Goal: Task Accomplishment & Management: Complete application form

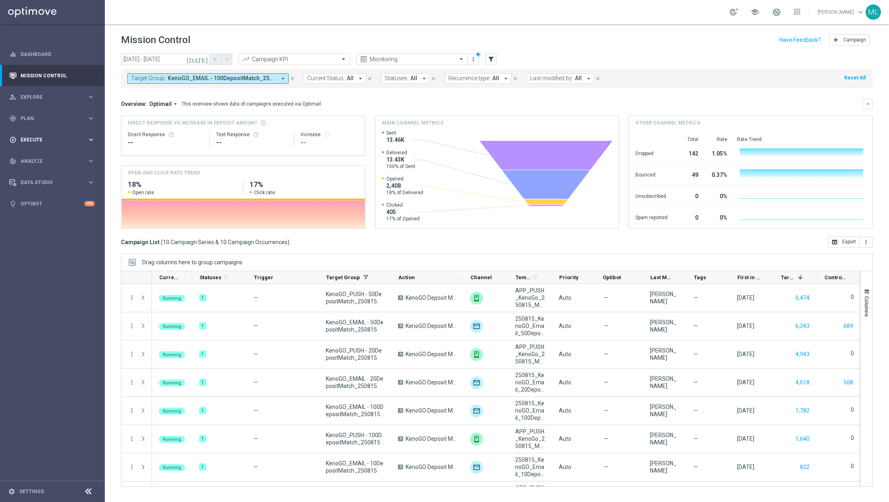
click at [87, 140] on icon "keyboard_arrow_right" at bounding box center [91, 140] width 8 height 8
click at [37, 154] on link "Campaign Builder" at bounding box center [52, 156] width 63 height 6
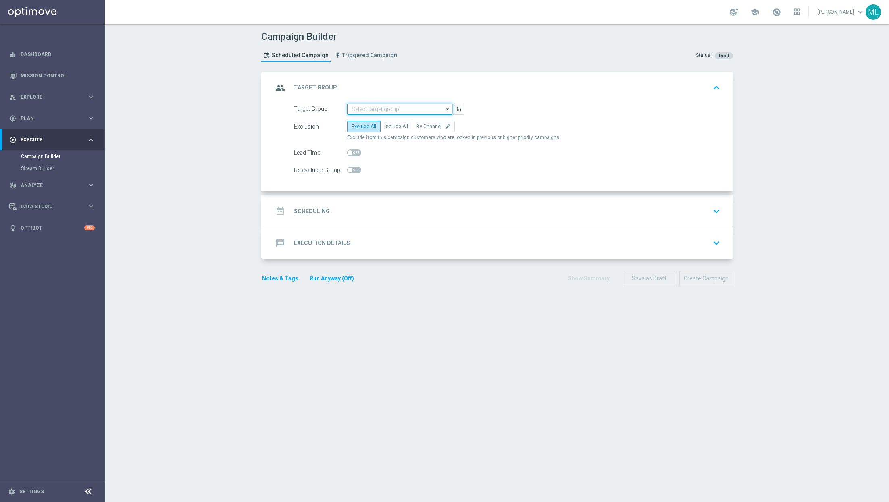
click at [366, 109] on input at bounding box center [399, 109] width 105 height 11
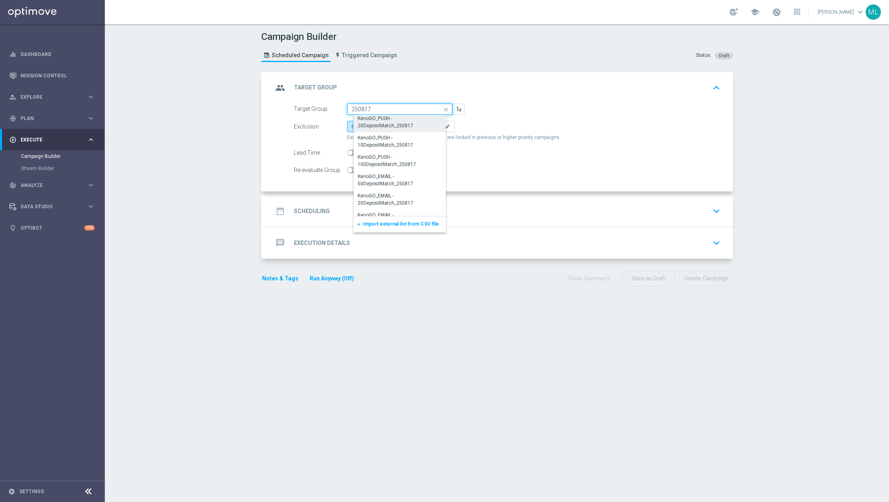
scroll to position [131, 0]
click at [411, 208] on div "KenoGO_EMAIL - 100DepositMatch_250817" at bounding box center [403, 206] width 91 height 15
type input "KenoGO_EMAIL - 100DepositMatch_250817"
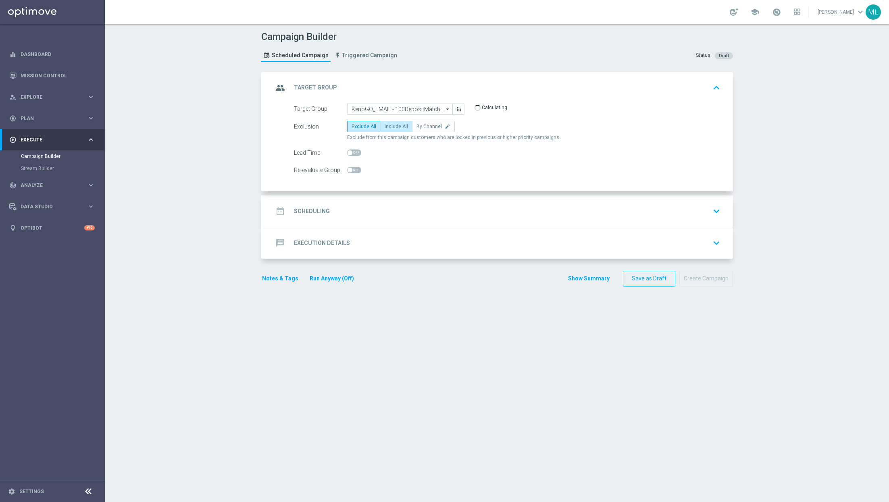
click at [398, 127] on span "Include All" at bounding box center [396, 127] width 23 height 6
click at [390, 127] on input "Include All" at bounding box center [387, 127] width 5 height 5
radio input "true"
click at [404, 209] on div "date_range Scheduling keyboard_arrow_down" at bounding box center [498, 211] width 450 height 15
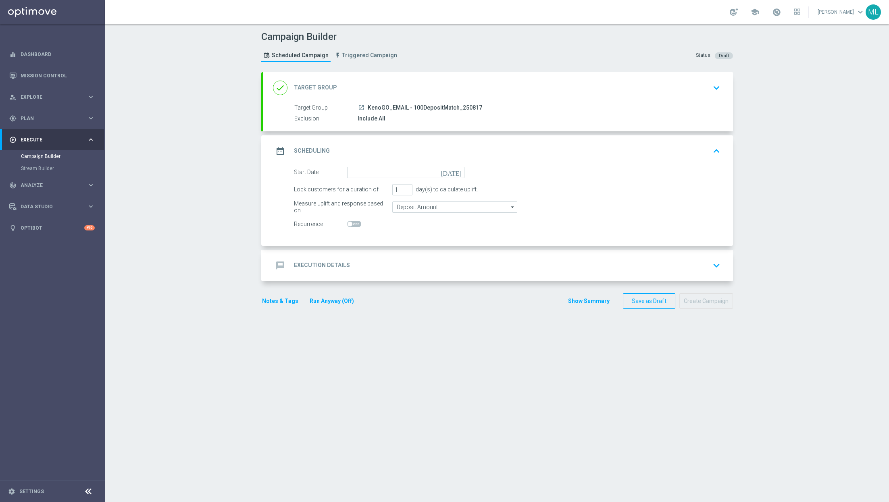
click at [457, 173] on icon "[DATE]" at bounding box center [453, 171] width 24 height 9
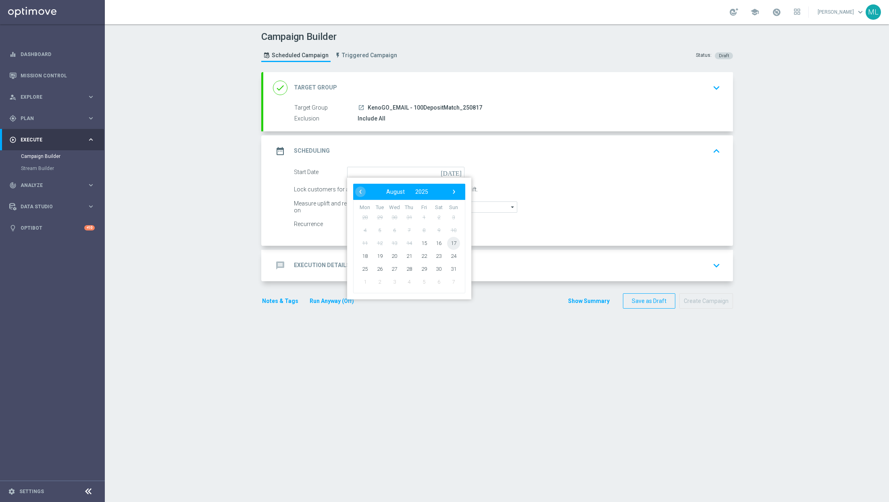
click at [456, 242] on span "17" at bounding box center [453, 243] width 13 height 13
type input "[DATE]"
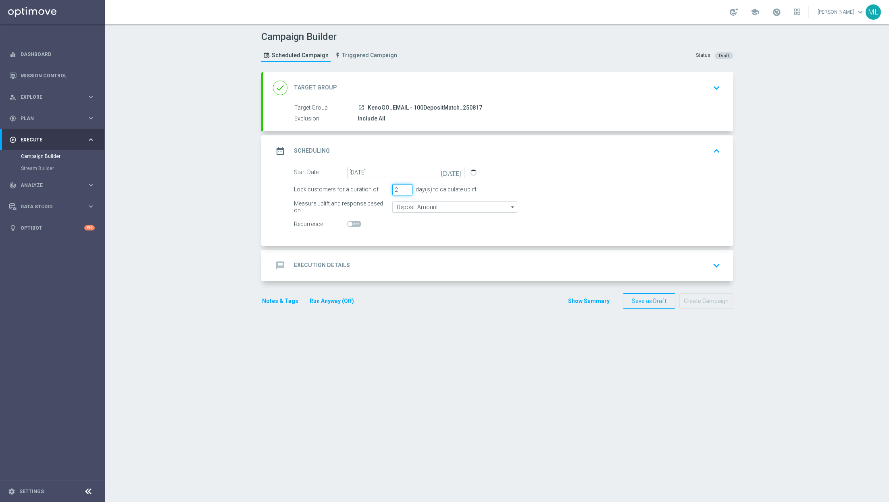
type input "2"
click at [409, 188] on input "2" at bounding box center [402, 189] width 20 height 11
click at [414, 263] on div "message Execution Details keyboard_arrow_down" at bounding box center [498, 265] width 450 height 15
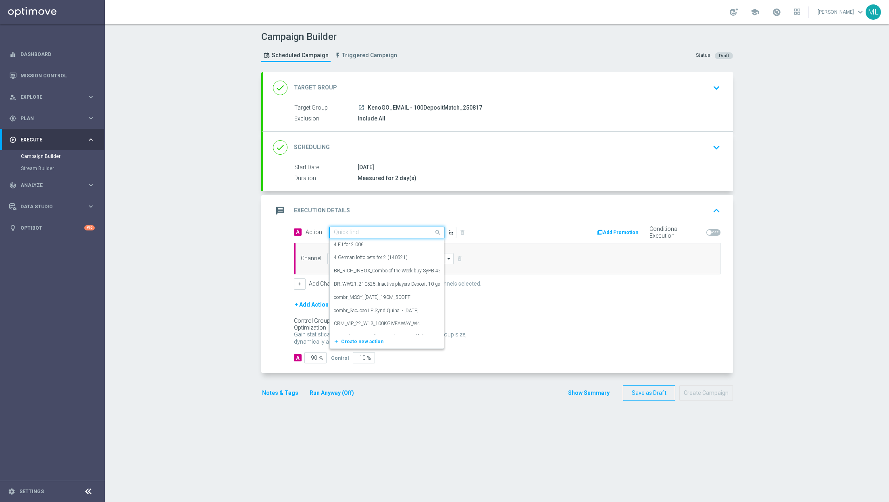
click at [381, 235] on div "Quick find" at bounding box center [386, 232] width 115 height 11
type input "KenoGo de"
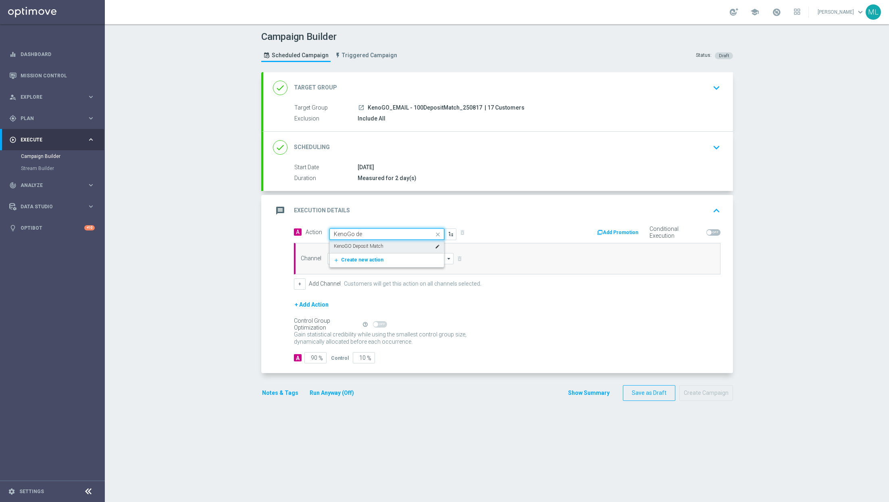
click at [403, 249] on div "KenoGO Deposit Match edit" at bounding box center [387, 246] width 106 height 13
click at [387, 261] on input at bounding box center [390, 258] width 127 height 11
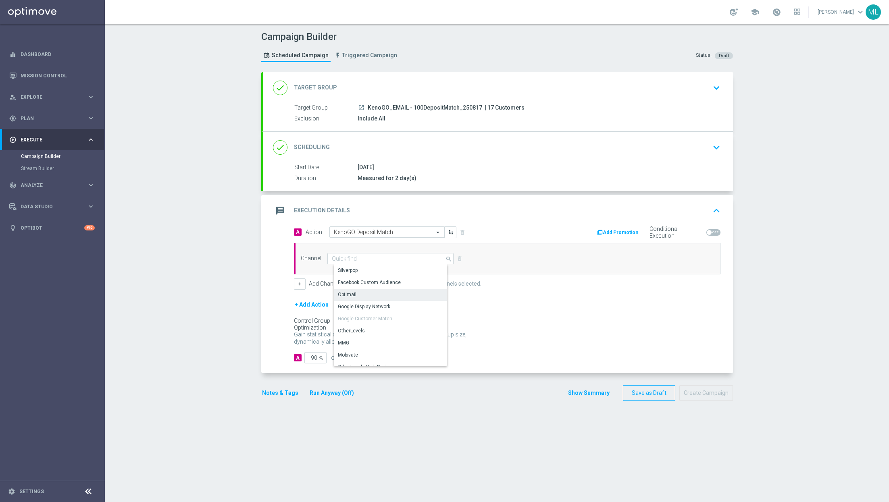
click at [356, 292] on div "Optimail" at bounding box center [394, 294] width 121 height 11
type input "Optimail"
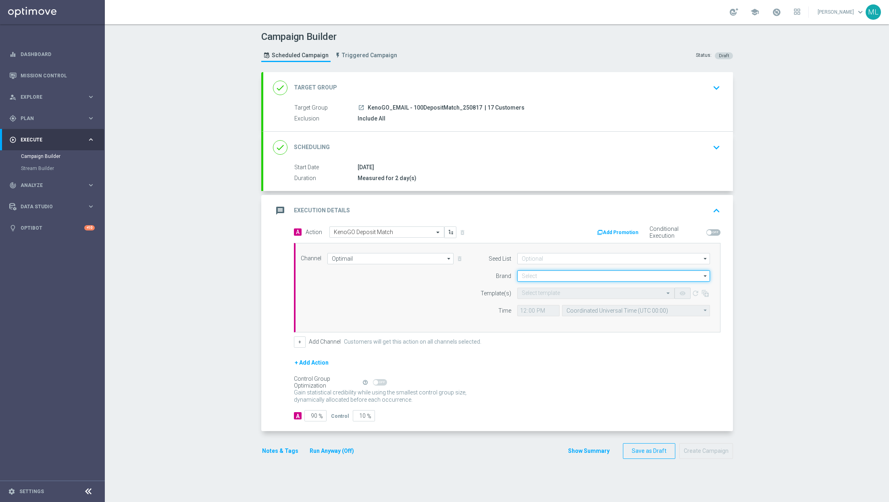
click at [532, 276] on input at bounding box center [613, 276] width 193 height 11
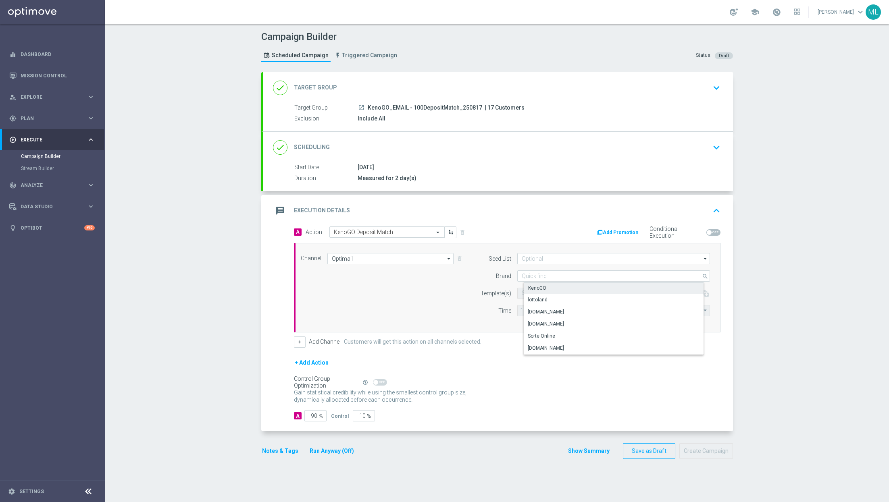
click at [537, 283] on div "KenoGO" at bounding box center [620, 288] width 193 height 12
type input "KenoGO"
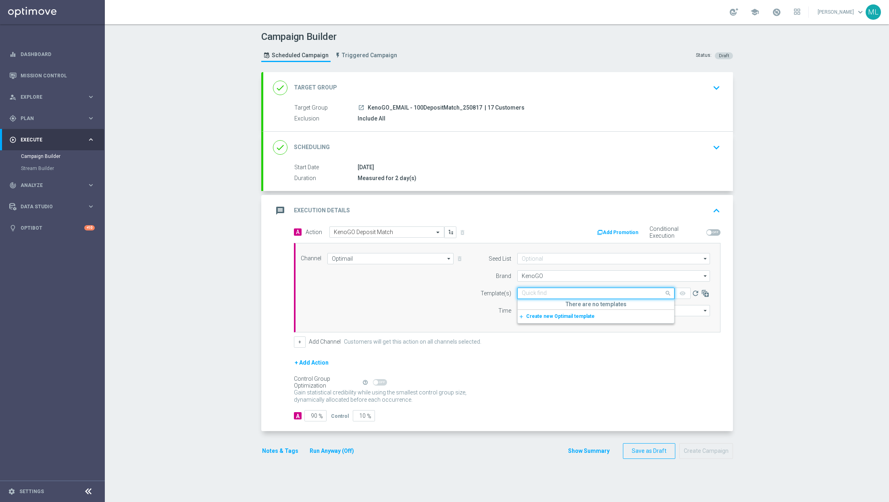
click at [537, 296] on div "Quick find" at bounding box center [595, 293] width 157 height 11
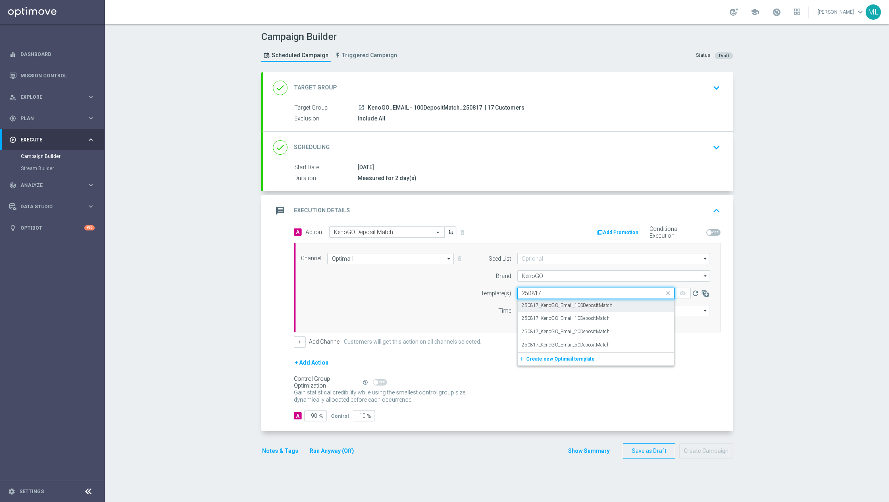
click at [537, 302] on label "250817_KenoGO_Email_100DepositMatch" at bounding box center [567, 305] width 91 height 7
type input "250817"
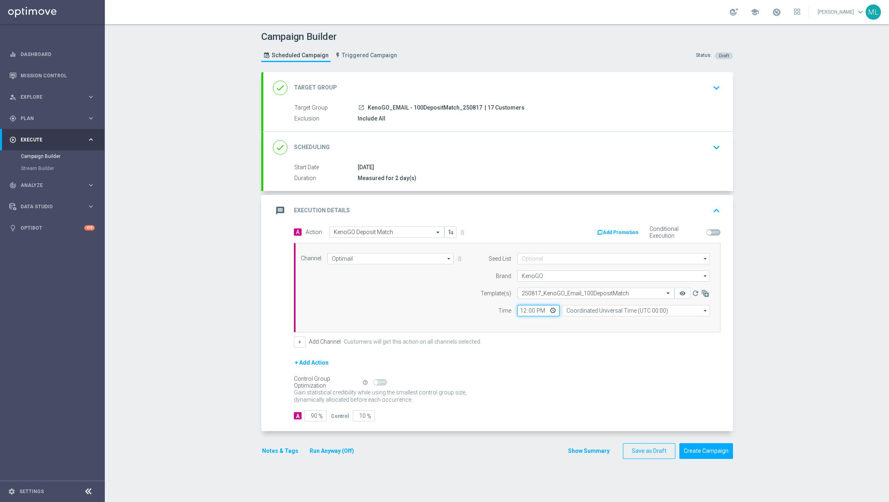
click at [525, 309] on input "12:00" at bounding box center [538, 310] width 42 height 11
type input "13:00"
click at [537, 338] on div "+ Add Channel Customers will get this action on all channels selected." at bounding box center [507, 342] width 427 height 11
click at [537, 312] on input "Coordinated Universal Time (UTC 00:00)" at bounding box center [636, 310] width 148 height 11
click at [537, 322] on div "Eastern Australia Time ([GEOGRAPHIC_DATA]) (UTC +10:00)" at bounding box center [639, 322] width 132 height 7
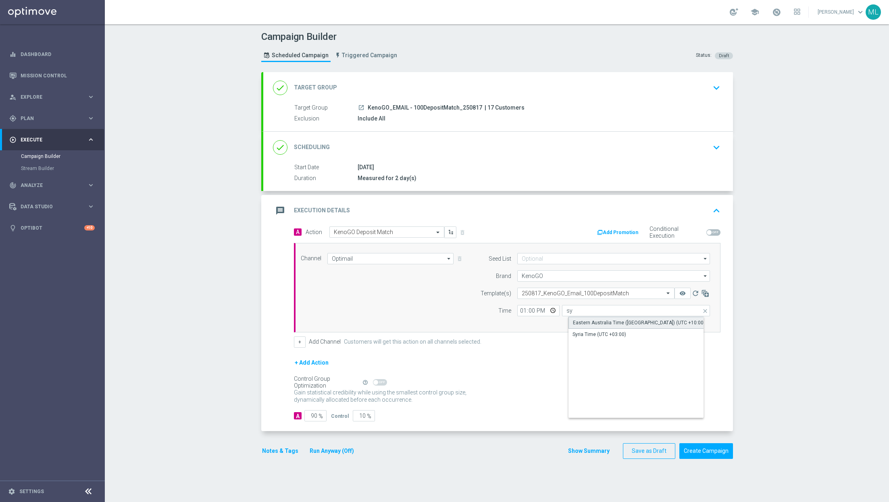
type input "Eastern Australia Time ([GEOGRAPHIC_DATA]) (UTC +10:00)"
drag, startPoint x: 364, startPoint y: 413, endPoint x: 357, endPoint y: 413, distance: 6.9
click at [357, 413] on input "10" at bounding box center [364, 416] width 22 height 11
type input "0"
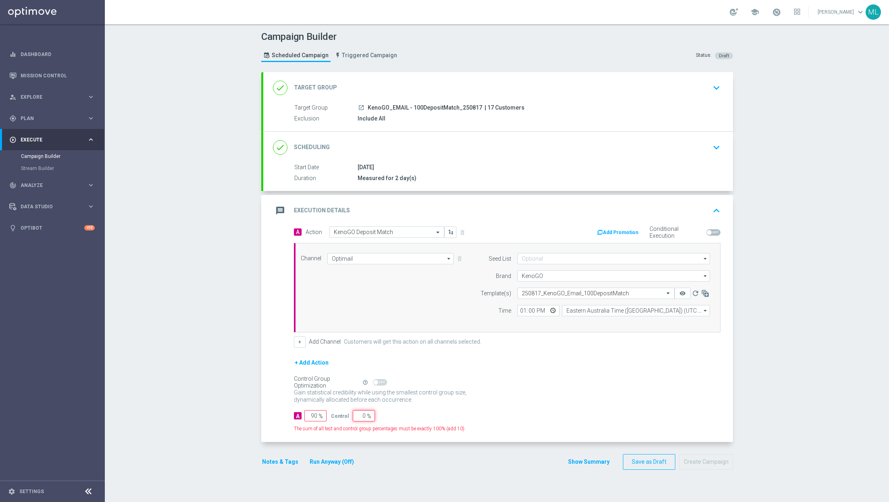
type input "100"
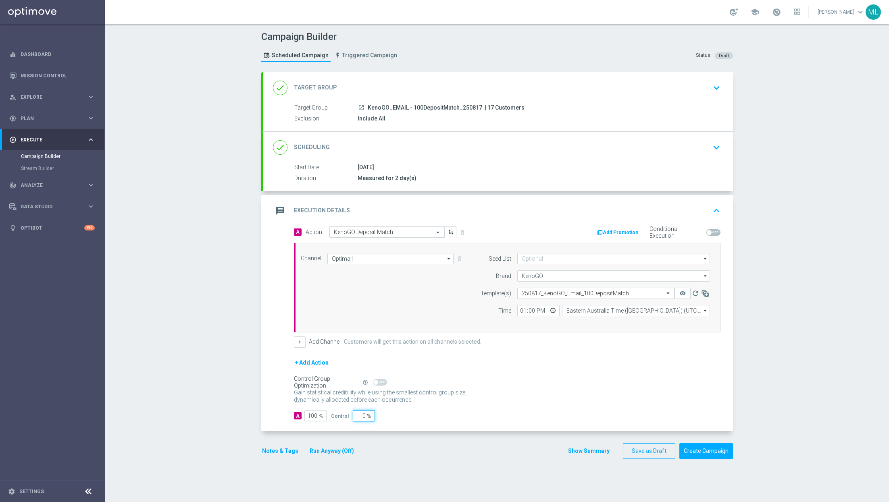
type input "0"
click at [415, 406] on form "A Action Select action KenoGO Deposit Match delete_forever Add Promotion Condit…" at bounding box center [507, 325] width 427 height 196
click at [341, 423] on button "Run Anyway (Off)" at bounding box center [332, 451] width 46 height 10
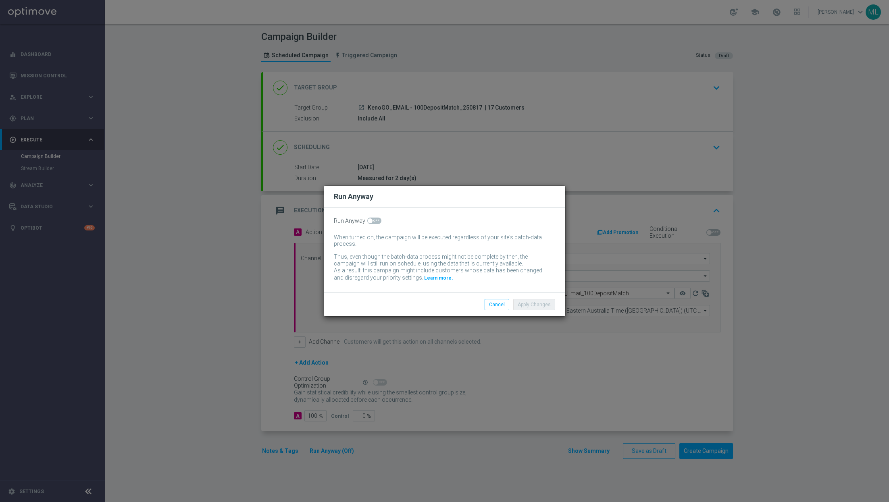
click at [374, 221] on span at bounding box center [374, 221] width 14 height 6
click at [374, 221] on input "checkbox" at bounding box center [374, 221] width 14 height 6
checkbox input "true"
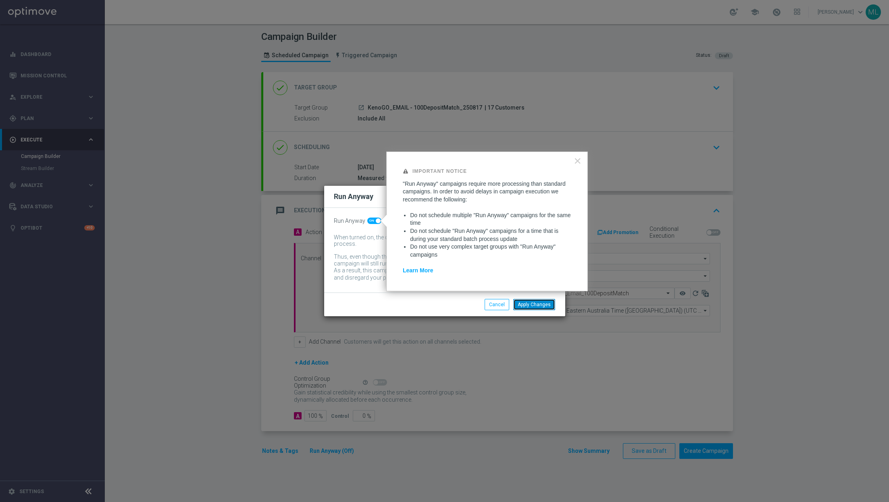
click at [529, 302] on button "Apply Changes" at bounding box center [534, 304] width 42 height 11
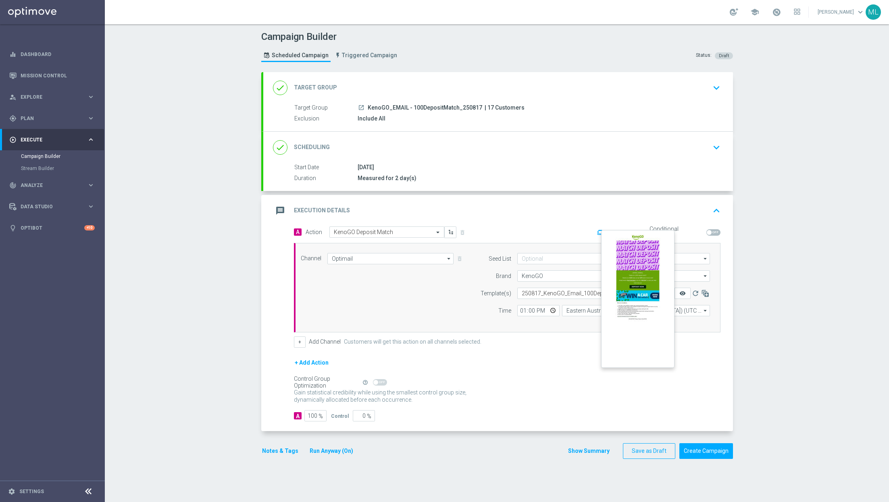
click at [537, 290] on icon "remove_red_eye" at bounding box center [683, 293] width 6 height 6
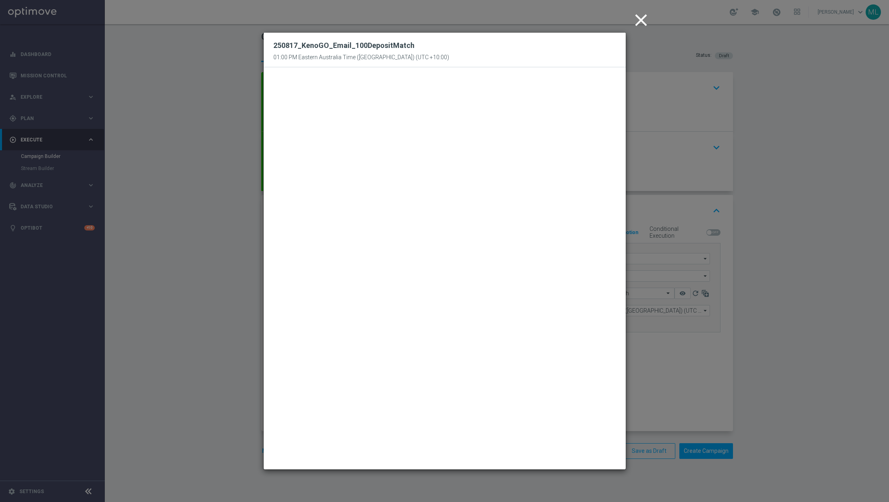
click at [537, 22] on icon "close" at bounding box center [641, 20] width 20 height 20
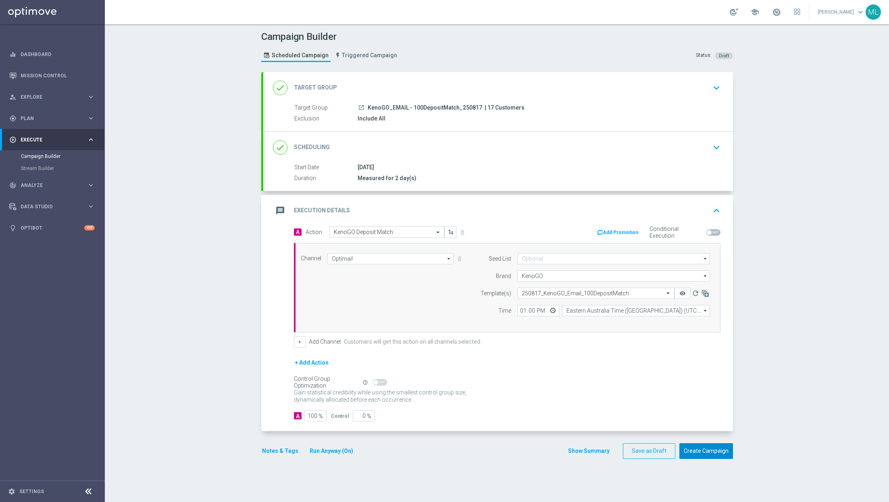
click at [537, 423] on button "Create Campaign" at bounding box center [707, 452] width 54 height 16
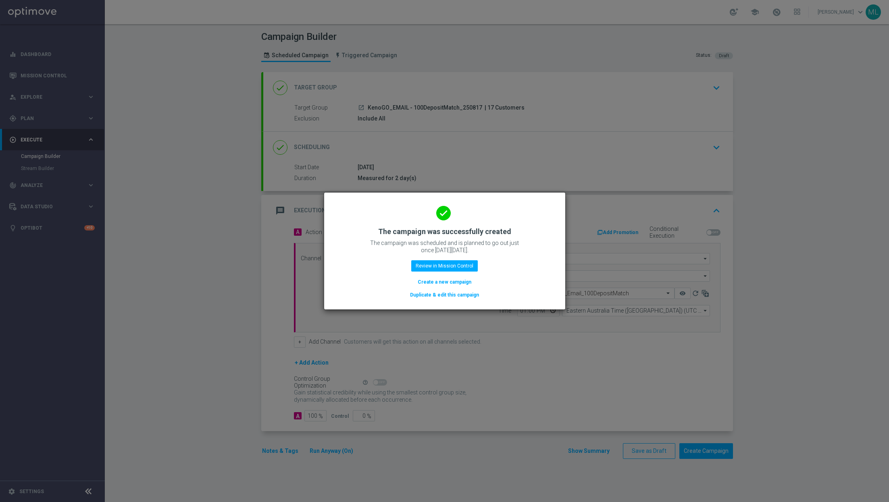
click at [459, 296] on button "Duplicate & edit this campaign" at bounding box center [444, 295] width 71 height 9
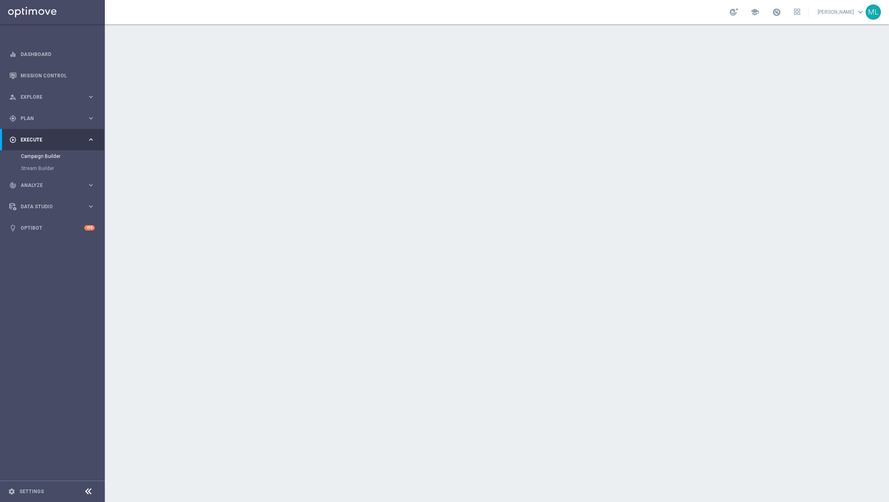
click at [537, 88] on icon "keyboard_arrow_down" at bounding box center [717, 88] width 12 height 12
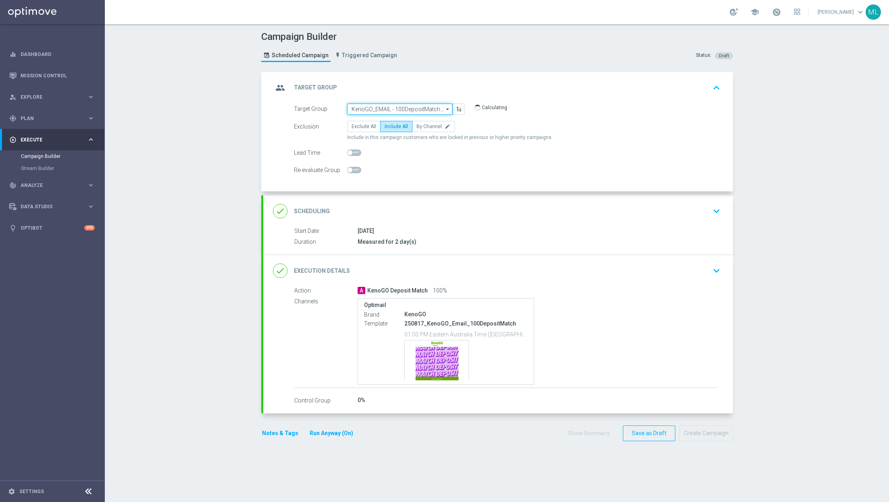
click at [406, 109] on input "KenoGO_EMAIL - 100DepositMatch_250817" at bounding box center [399, 109] width 105 height 11
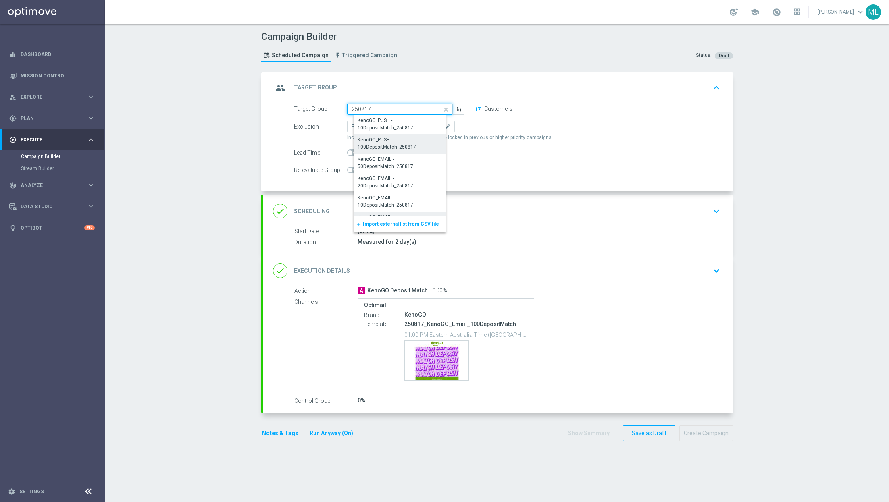
scroll to position [131, 0]
click at [404, 148] on div "KenoGO_EMAIL - 50DepositMatch_250817" at bounding box center [403, 148] width 91 height 15
type input "KenoGO_EMAIL - 50DepositMatch_250817"
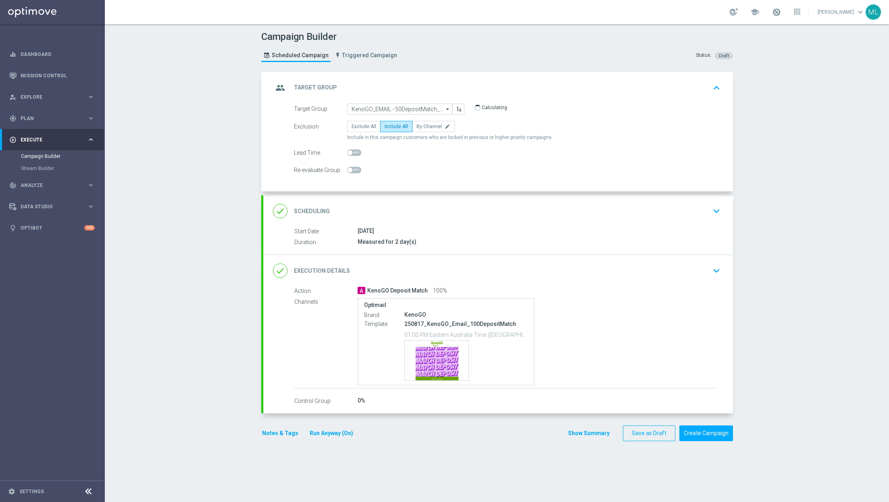
click at [537, 271] on icon "keyboard_arrow_down" at bounding box center [717, 271] width 12 height 12
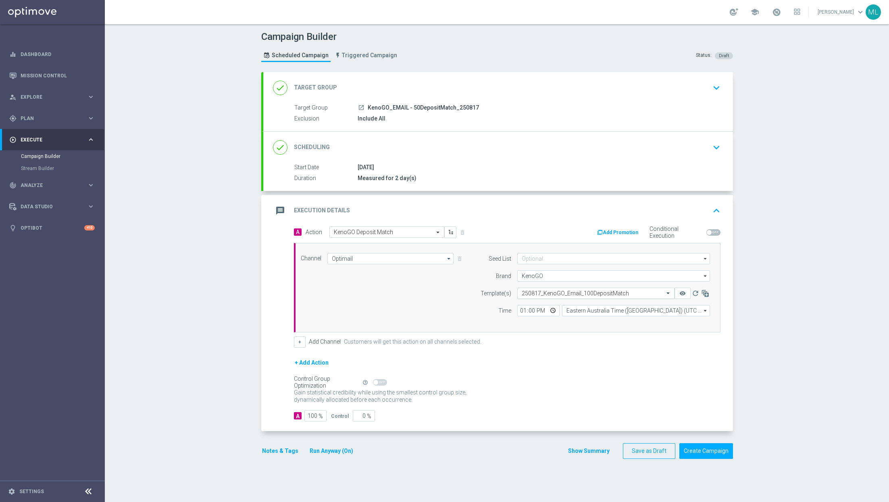
click at [537, 291] on input "text" at bounding box center [588, 293] width 132 height 7
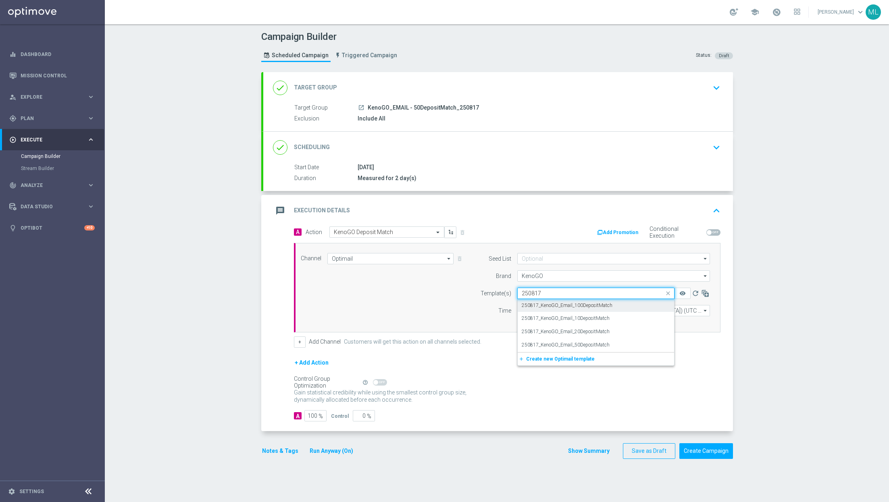
scroll to position [0, 0]
click at [537, 343] on label "250817_KenoGO_Email_50DepositMatch" at bounding box center [566, 345] width 88 height 7
type input "250817"
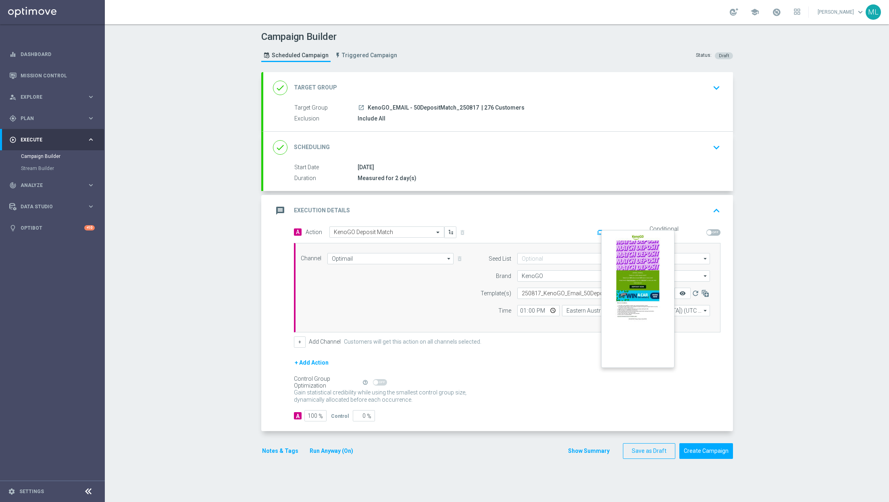
click at [537, 292] on icon "remove_red_eye" at bounding box center [683, 293] width 6 height 6
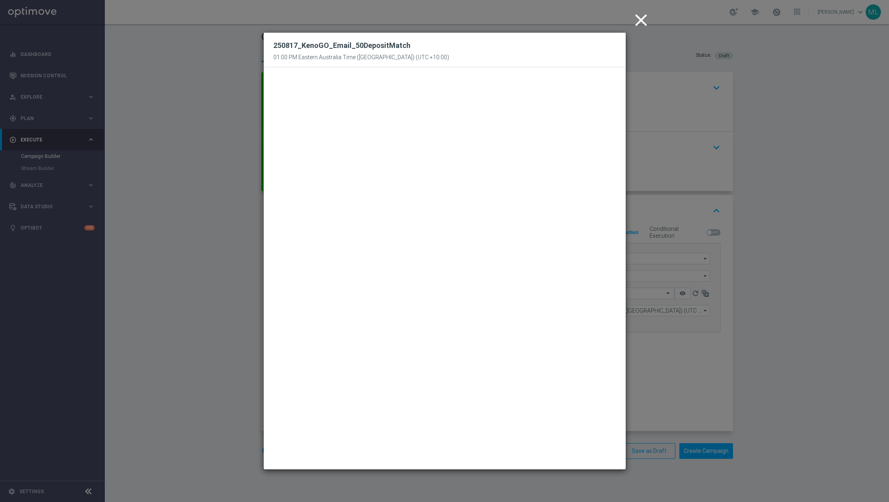
click at [537, 25] on icon "close" at bounding box center [641, 20] width 20 height 20
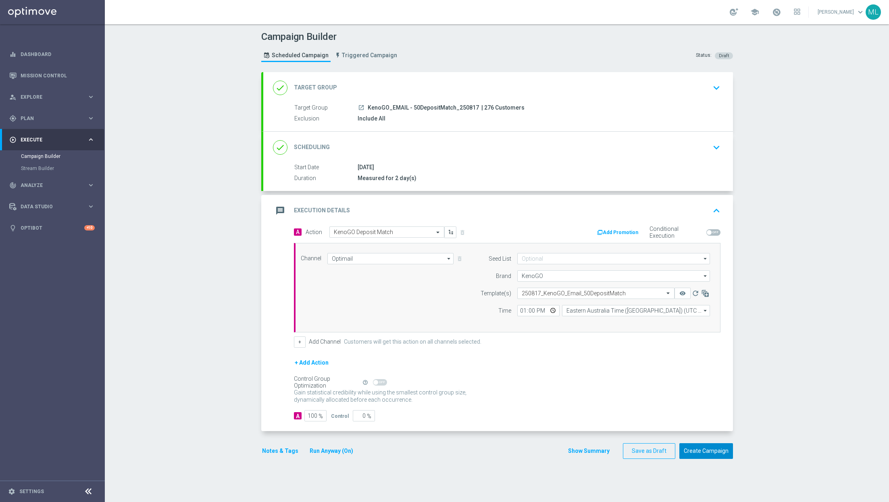
click at [537, 423] on button "Create Campaign" at bounding box center [707, 452] width 54 height 16
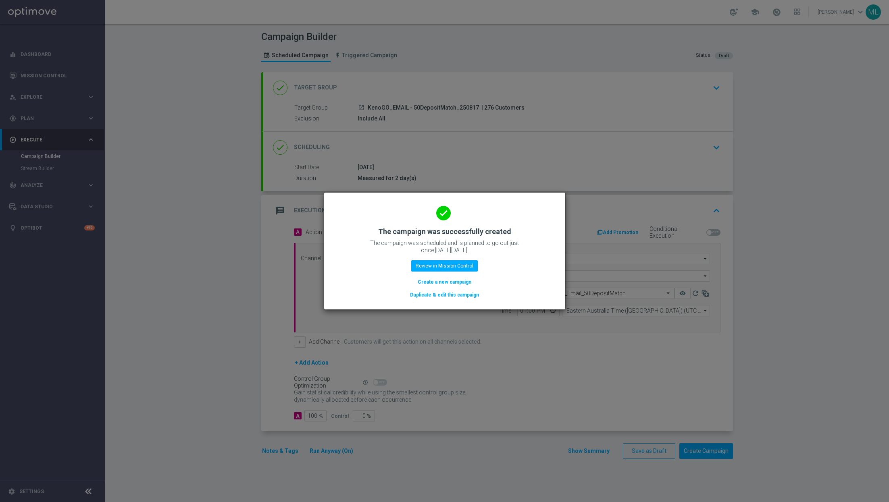
click at [457, 294] on button "Duplicate & edit this campaign" at bounding box center [444, 295] width 71 height 9
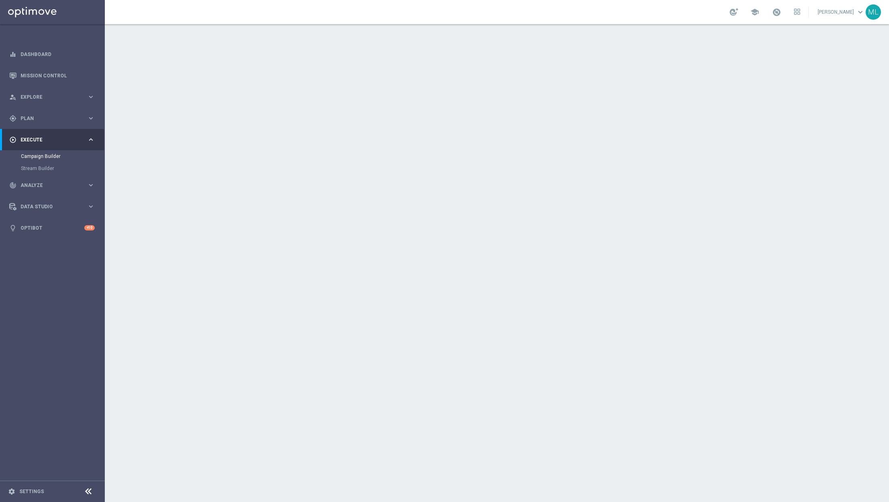
click at [537, 91] on icon "keyboard_arrow_down" at bounding box center [717, 88] width 12 height 12
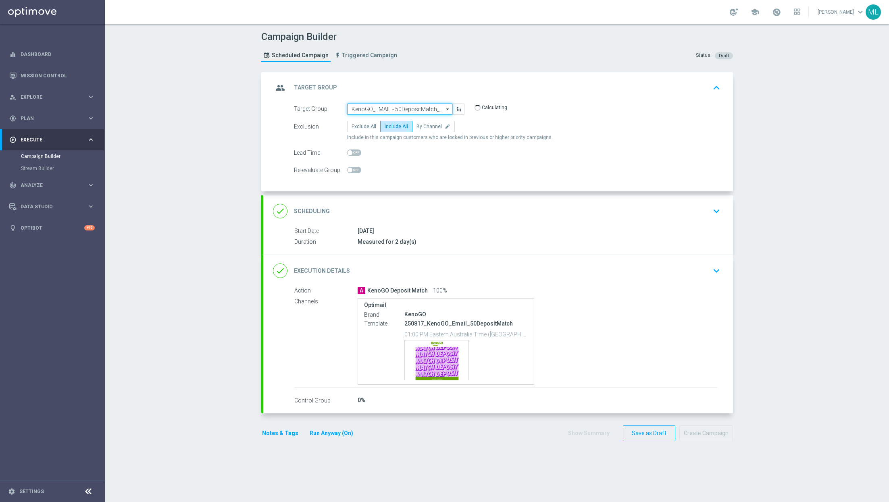
click at [415, 108] on input "KenoGO_EMAIL - 50DepositMatch_250817" at bounding box center [399, 109] width 105 height 11
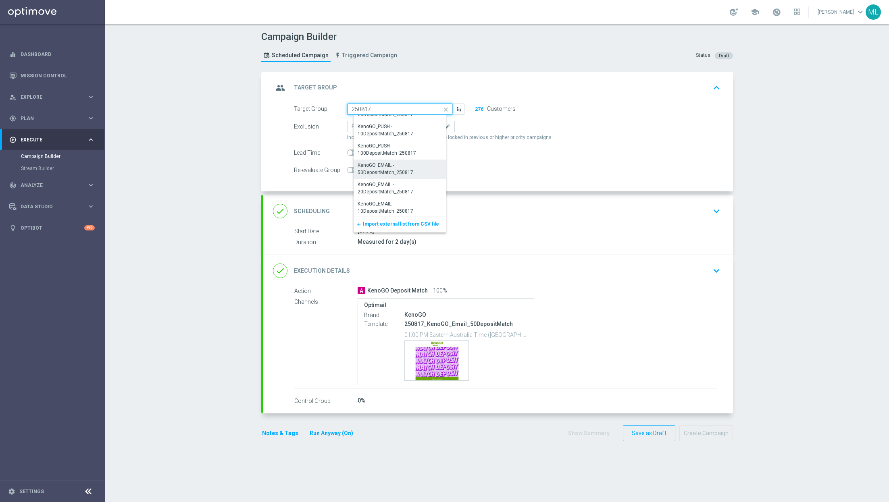
scroll to position [115, 0]
click at [398, 182] on div "KenoGO_EMAIL - 20DepositMatch_250817" at bounding box center [403, 184] width 90 height 15
type input "KenoGO_EMAIL - 20DepositMatch_250817"
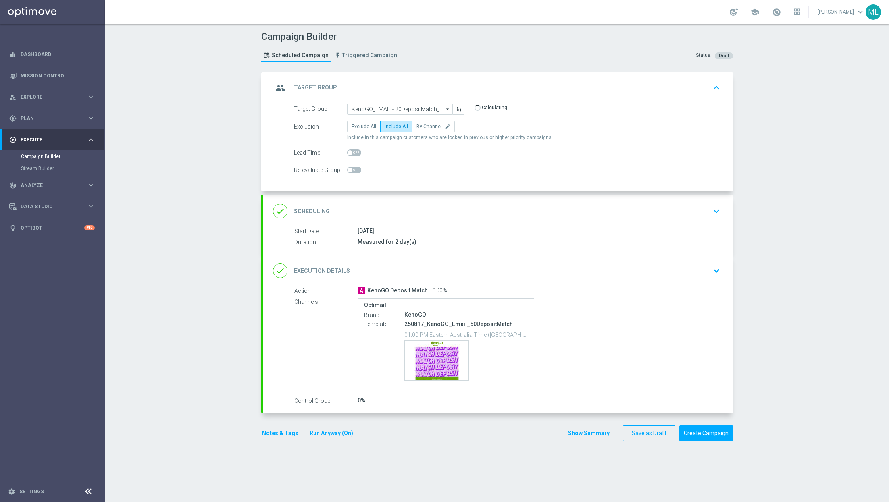
click at [537, 267] on div "done Execution Details keyboard_arrow_down" at bounding box center [498, 270] width 450 height 15
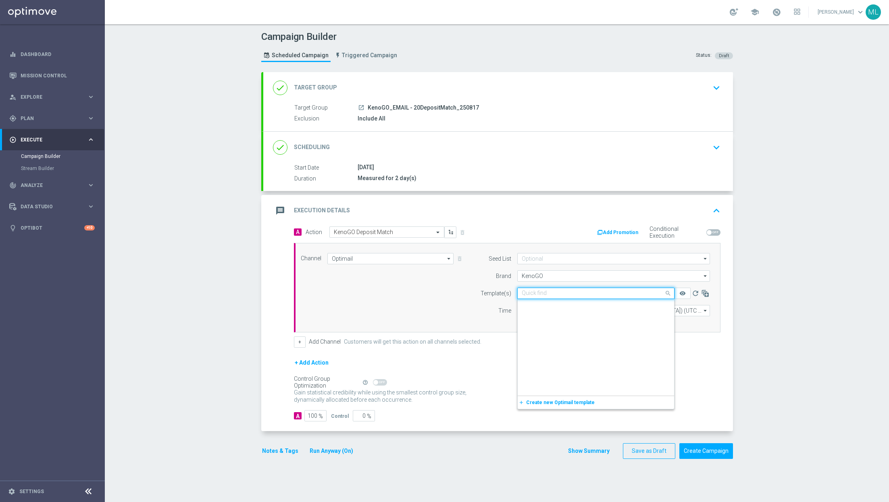
click at [537, 296] on div "Quick find 250817_KenoGO_Email_50DepositMatch" at bounding box center [595, 293] width 157 height 11
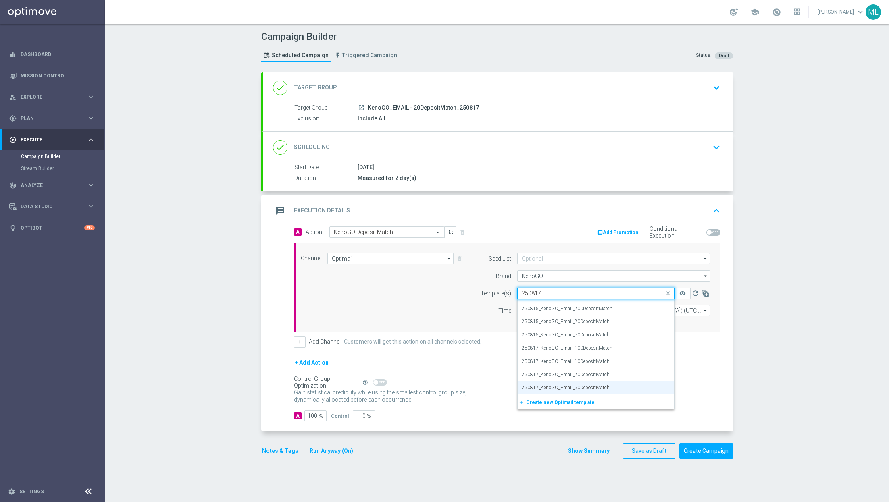
scroll to position [0, 0]
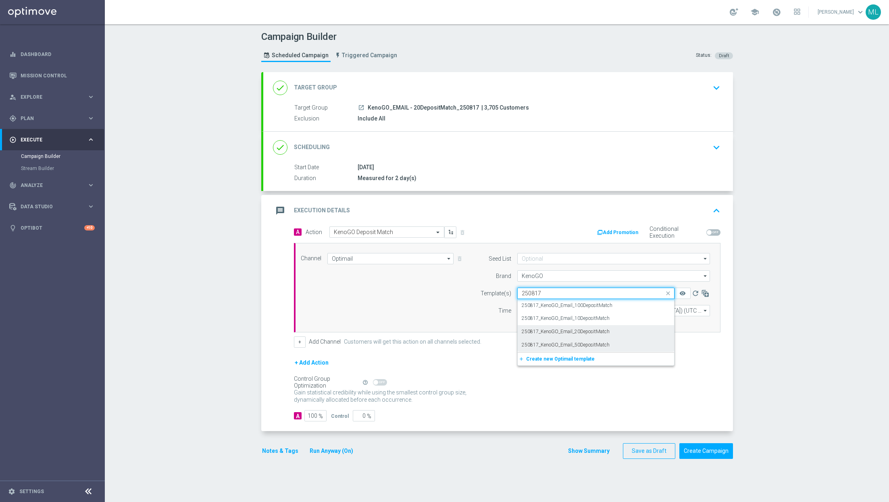
click at [537, 329] on div "250817_KenoGO_Email_20DepositMatch" at bounding box center [596, 331] width 148 height 13
type input "250817"
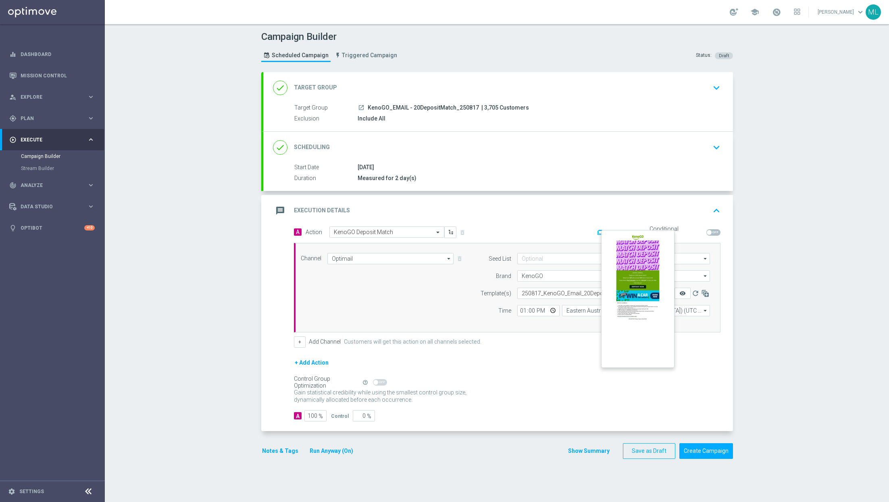
click at [537, 292] on icon "remove_red_eye" at bounding box center [683, 293] width 6 height 6
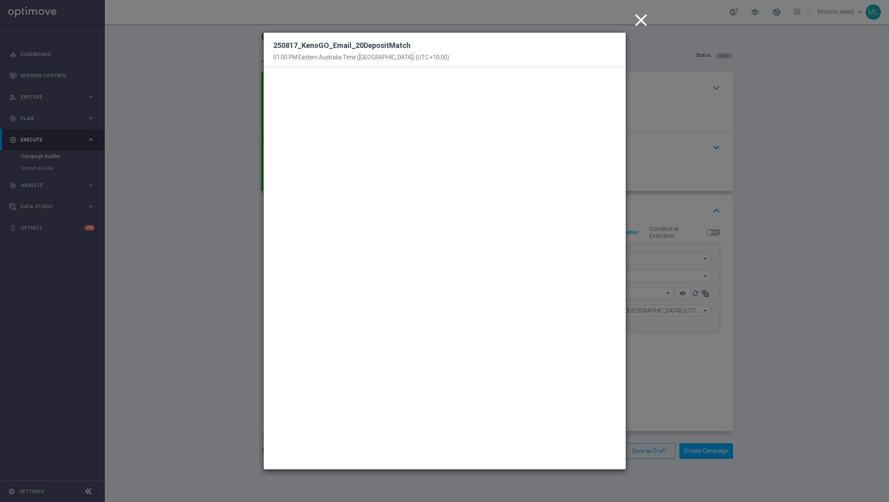
click at [537, 23] on icon "close" at bounding box center [641, 20] width 20 height 20
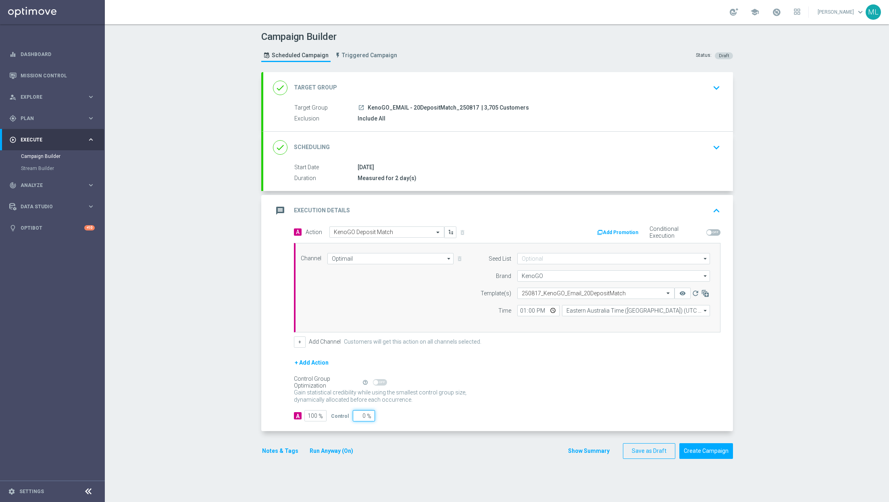
drag, startPoint x: 363, startPoint y: 415, endPoint x: 351, endPoint y: 415, distance: 12.1
click at [353, 415] on input "0" at bounding box center [364, 416] width 22 height 11
type input "1"
type input "99"
type input "10"
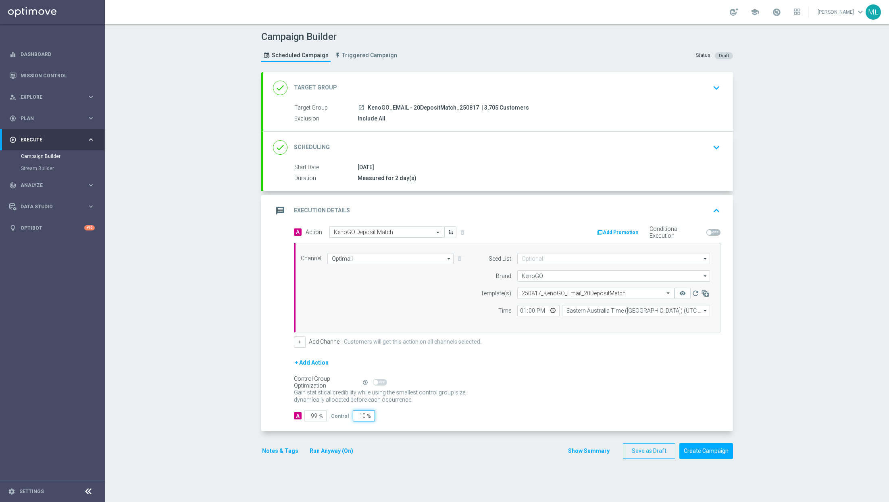
type input "90"
type input "10"
click at [537, 415] on div "A 90 % Control 10 %" at bounding box center [507, 416] width 427 height 11
click at [537, 423] on button "Create Campaign" at bounding box center [707, 452] width 54 height 16
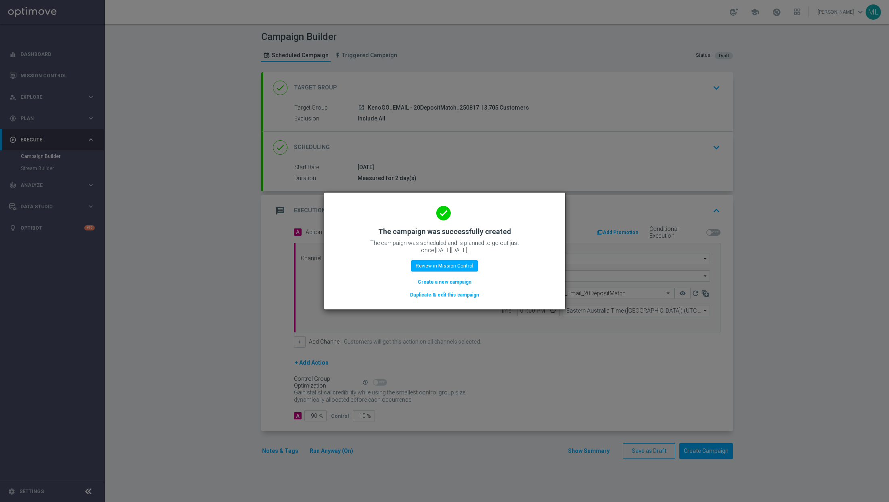
click at [435, 295] on button "Duplicate & edit this campaign" at bounding box center [444, 295] width 71 height 9
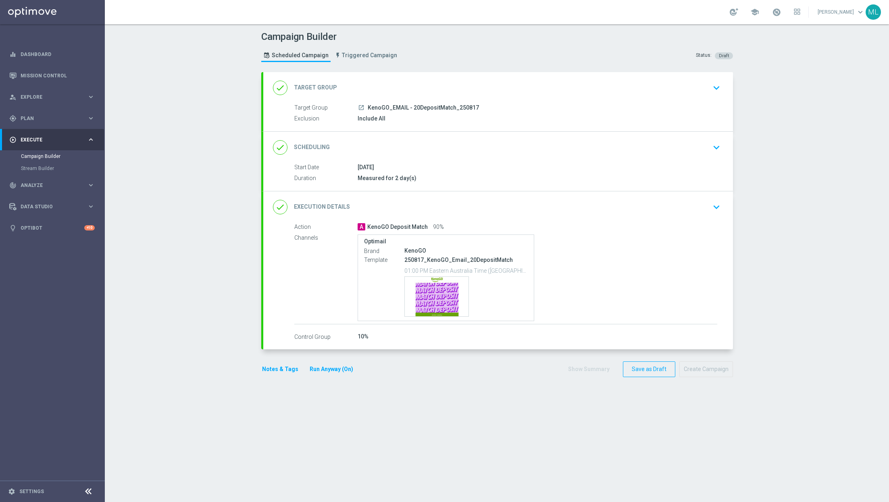
click at [537, 117] on div "Include All" at bounding box center [538, 119] width 360 height 8
click at [537, 84] on icon "keyboard_arrow_down" at bounding box center [717, 88] width 12 height 12
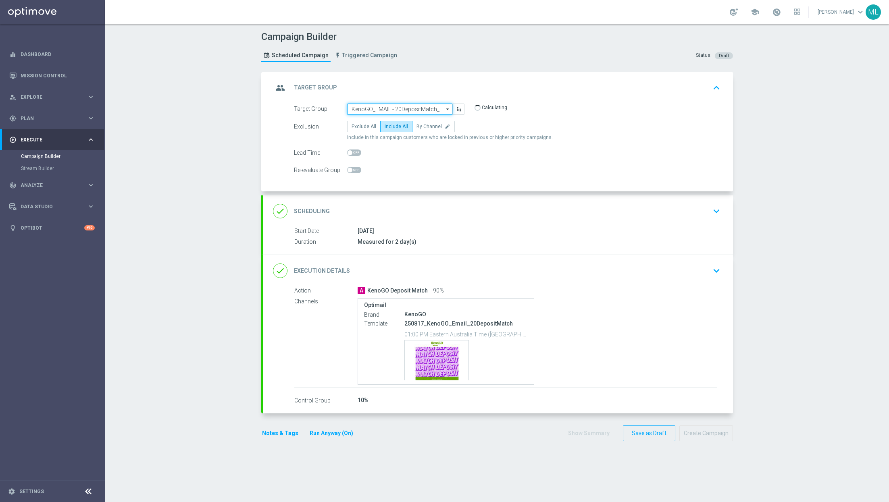
click at [416, 107] on input "KenoGO_EMAIL - 20DepositMatch_250817" at bounding box center [399, 109] width 105 height 11
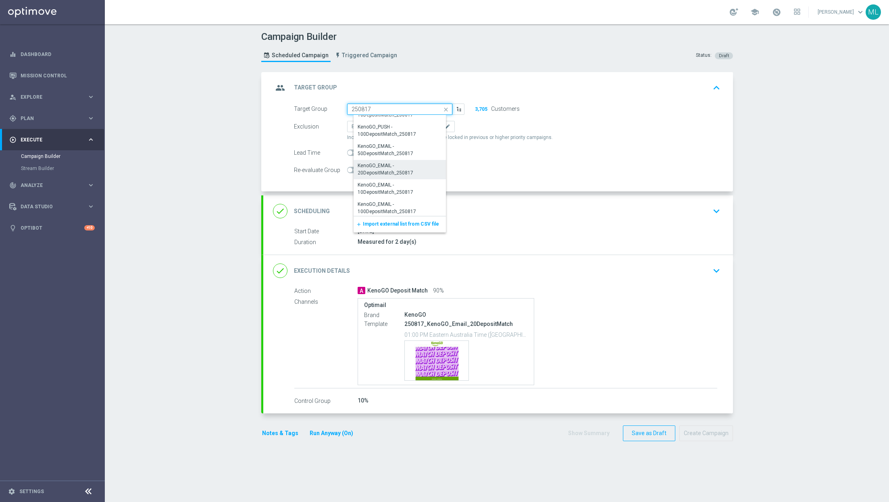
scroll to position [131, 0]
click at [417, 188] on div "KenoGO_EMAIL - 10DepositMatch_250817" at bounding box center [403, 186] width 91 height 15
type input "KenoGO_EMAIL - 10DepositMatch_250817"
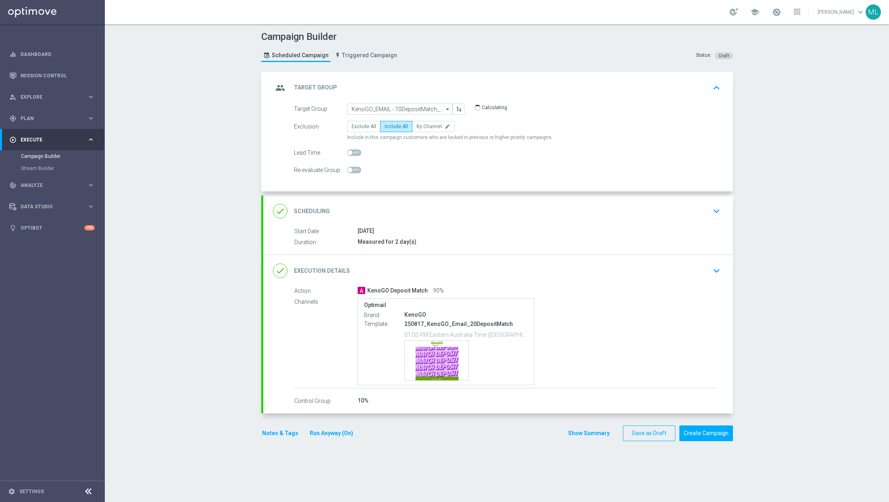
click at [537, 267] on icon "keyboard_arrow_down" at bounding box center [717, 271] width 12 height 12
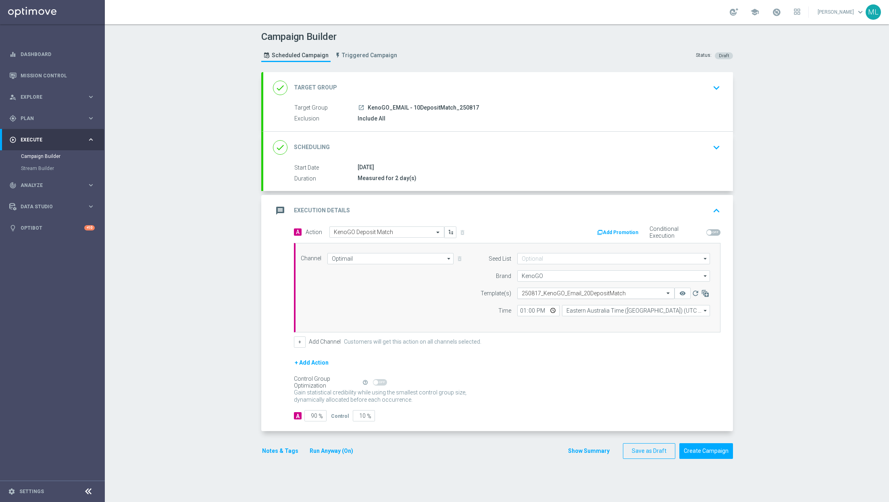
click at [537, 290] on input "text" at bounding box center [588, 293] width 132 height 7
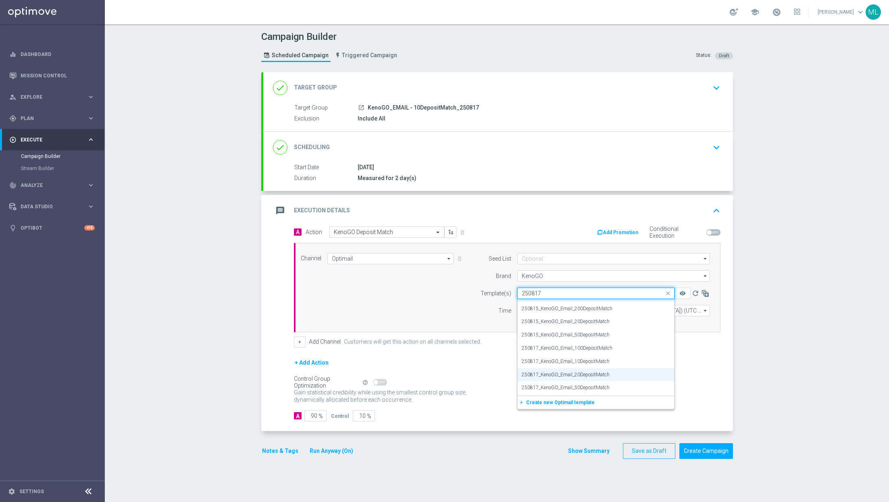
scroll to position [0, 0]
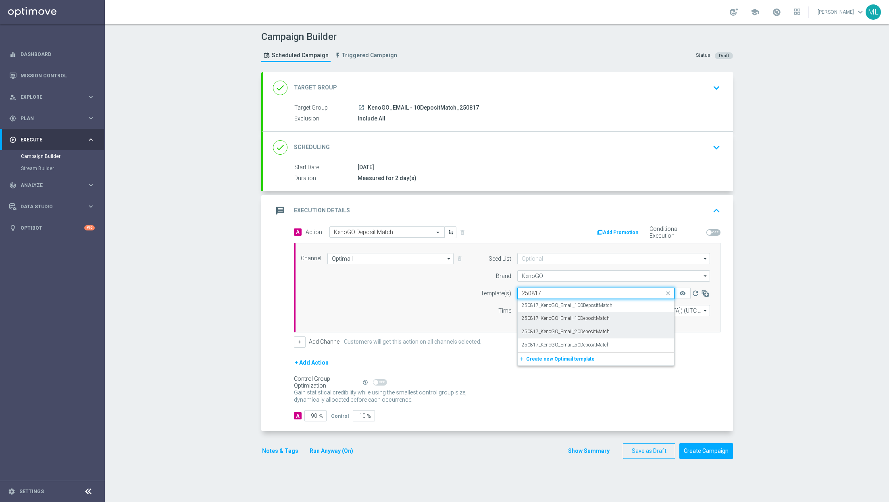
click at [537, 321] on label "250817_KenoGO_Email_10DepositMatch" at bounding box center [566, 318] width 88 height 7
type input "250817"
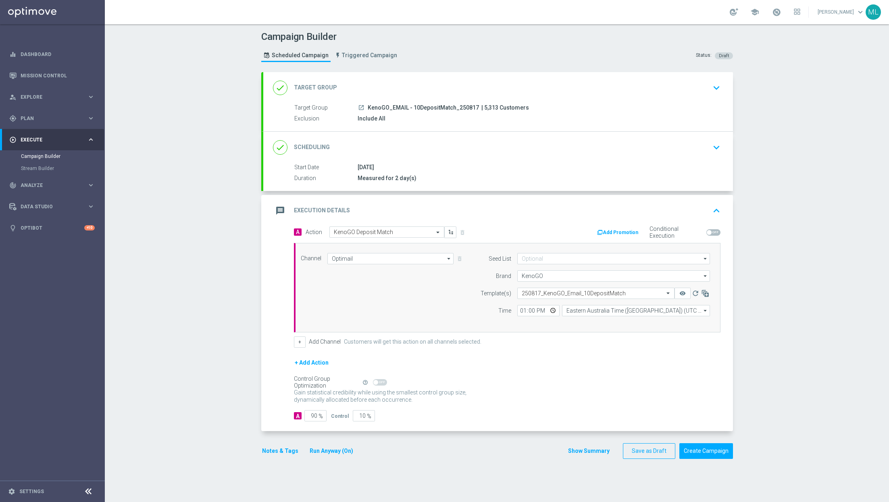
click at [537, 361] on div "+ Add Action" at bounding box center [507, 368] width 427 height 20
click at [537, 295] on icon "remove_red_eye" at bounding box center [683, 293] width 6 height 6
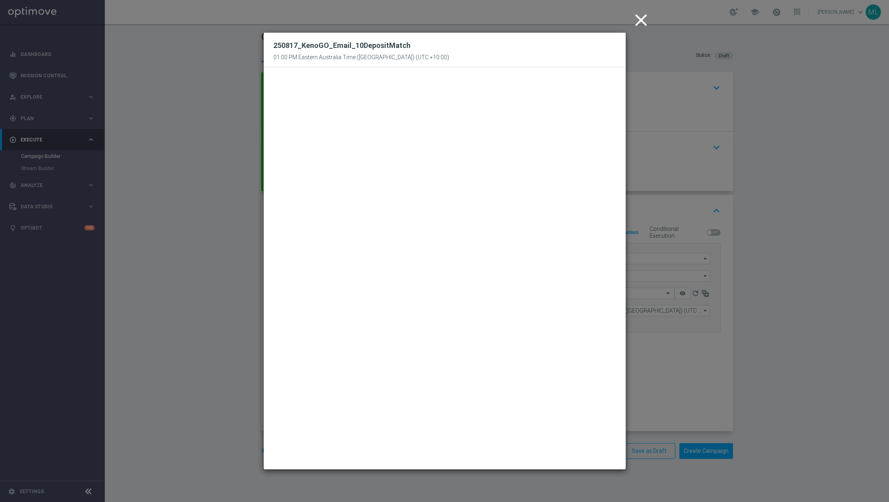
click at [537, 14] on icon "close" at bounding box center [641, 20] width 20 height 20
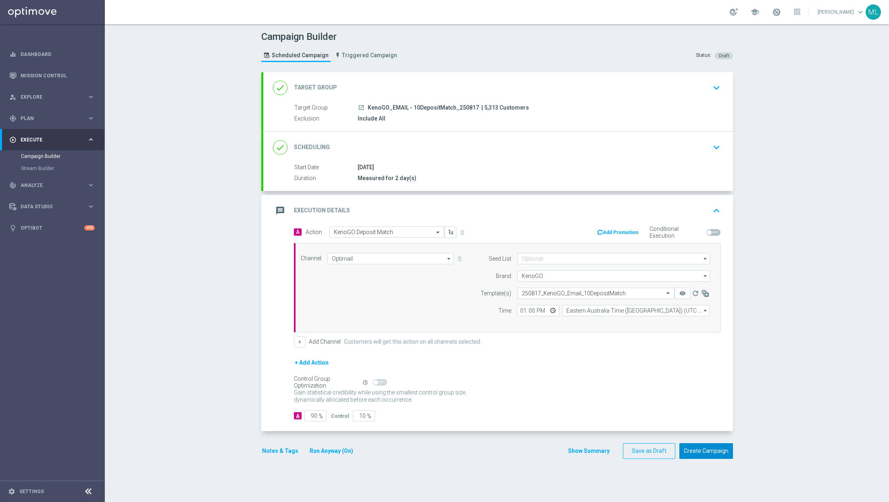
click at [537, 423] on button "Create Campaign" at bounding box center [707, 452] width 54 height 16
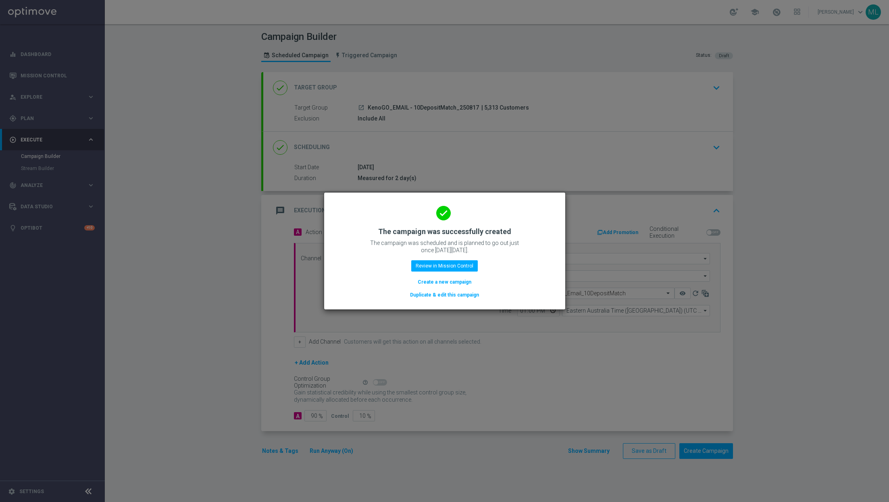
click at [453, 294] on button "Duplicate & edit this campaign" at bounding box center [444, 295] width 71 height 9
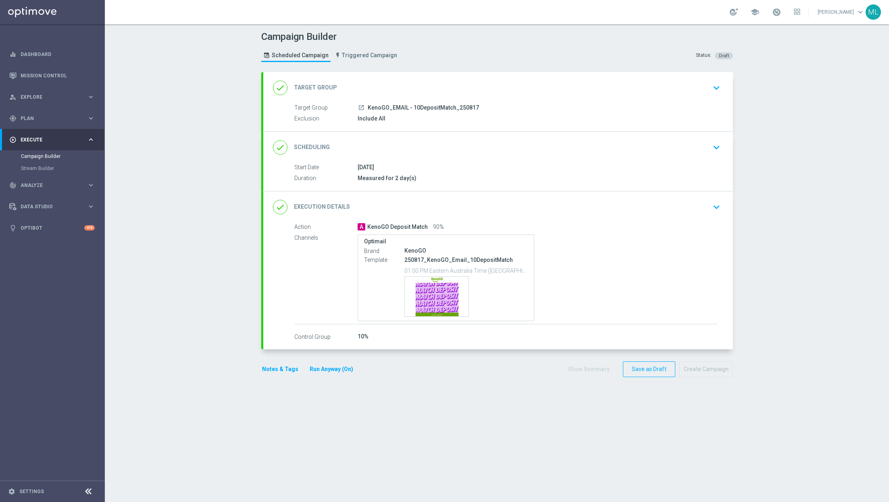
click at [537, 90] on icon "keyboard_arrow_down" at bounding box center [717, 88] width 12 height 12
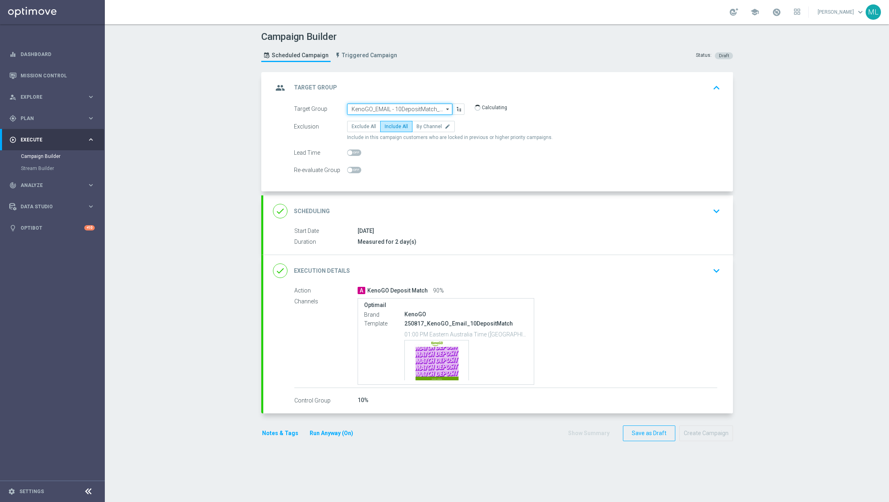
click at [373, 111] on input "KenoGO_EMAIL - 10DepositMatch_250817" at bounding box center [399, 109] width 105 height 11
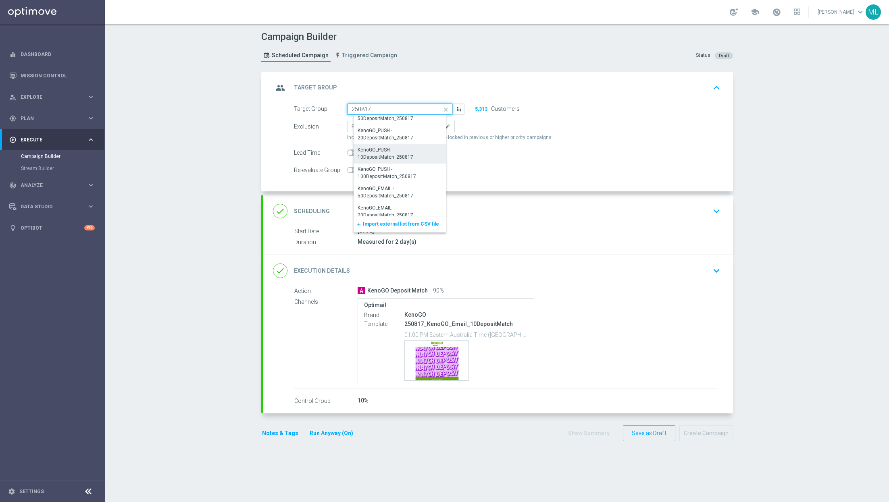
scroll to position [90, 0]
click at [417, 169] on div "KenoGO_PUSH - 100DepositMatch_250817" at bounding box center [403, 170] width 91 height 15
type input "KenoGO_PUSH - 100DepositMatch_250817"
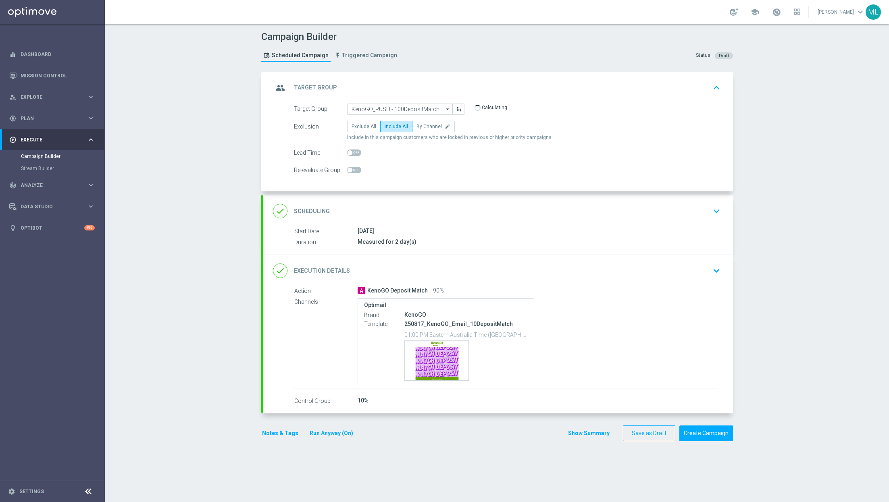
click at [537, 268] on button "keyboard_arrow_down" at bounding box center [717, 270] width 14 height 15
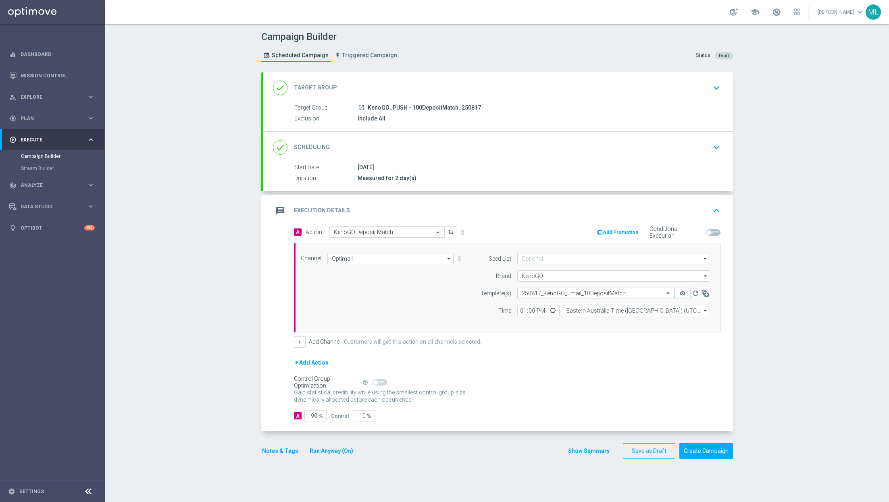
click at [446, 256] on icon "arrow_drop_down" at bounding box center [449, 259] width 8 height 10
click at [371, 338] on div "OptiMobile Push" at bounding box center [356, 340] width 36 height 7
type input "OptiMobile Push"
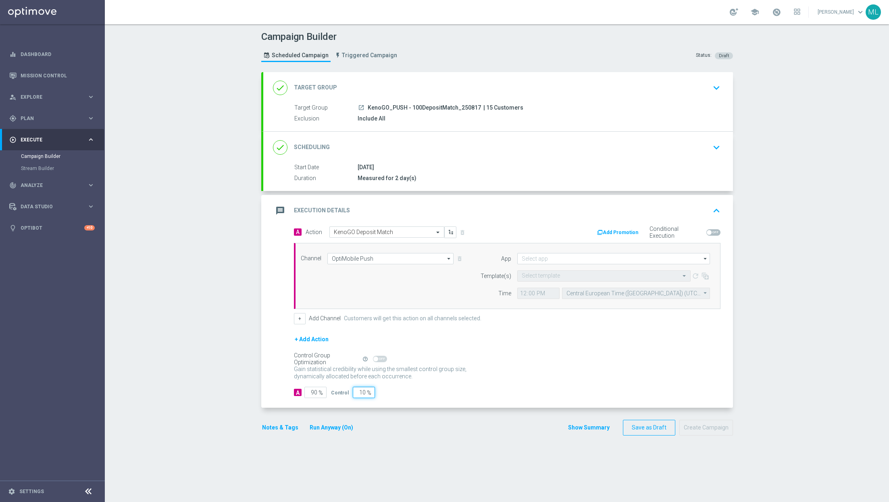
drag, startPoint x: 365, startPoint y: 391, endPoint x: 356, endPoint y: 391, distance: 8.1
click at [356, 391] on input "10" at bounding box center [364, 392] width 22 height 11
type input "0"
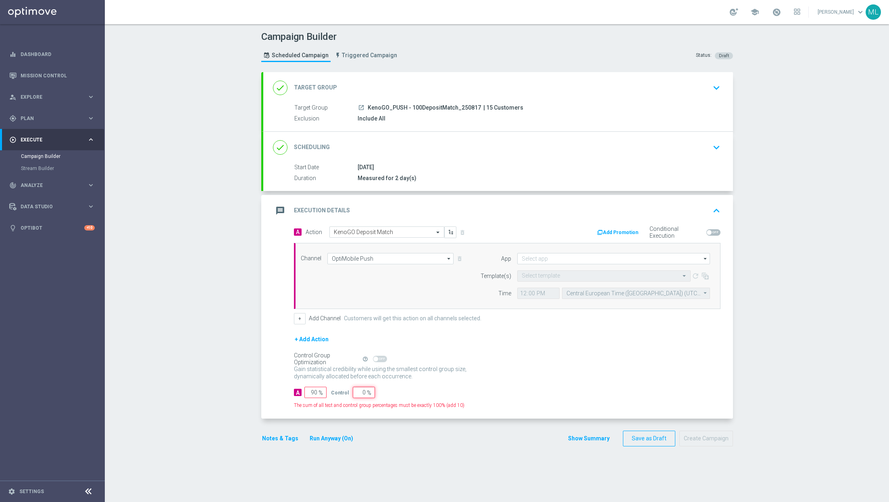
type input "100"
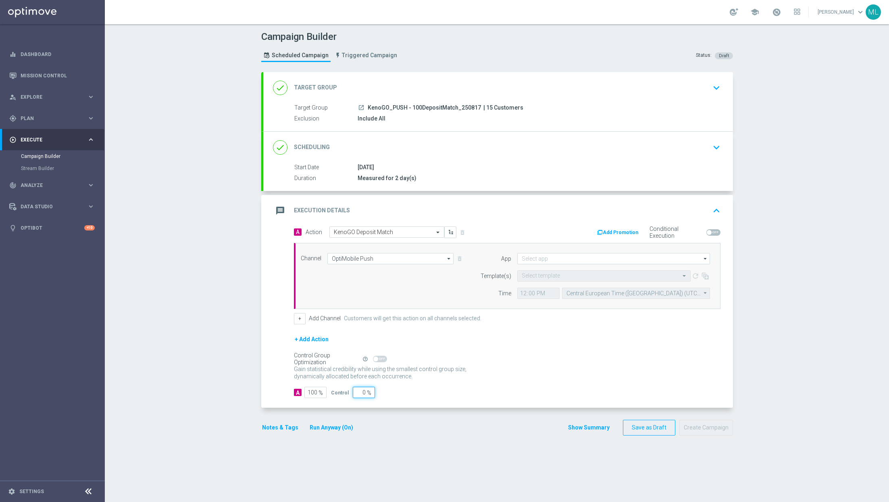
type input "0"
click at [535, 261] on input at bounding box center [613, 258] width 193 height 11
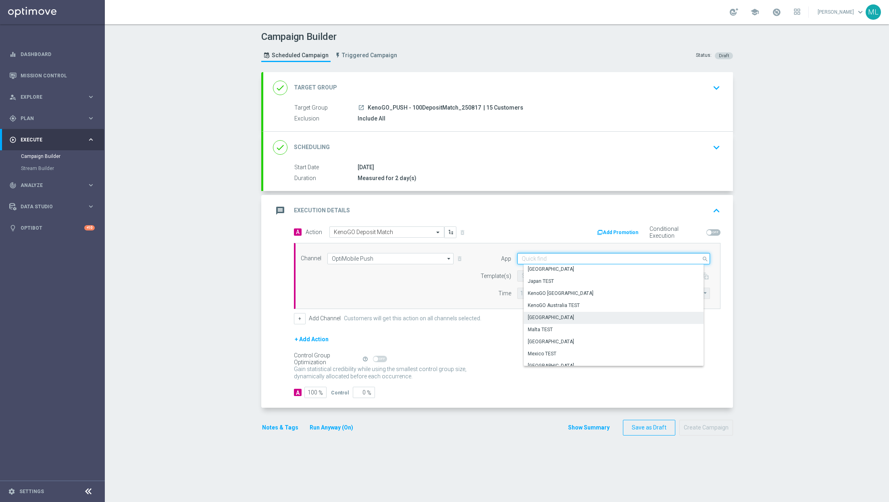
scroll to position [193, 0]
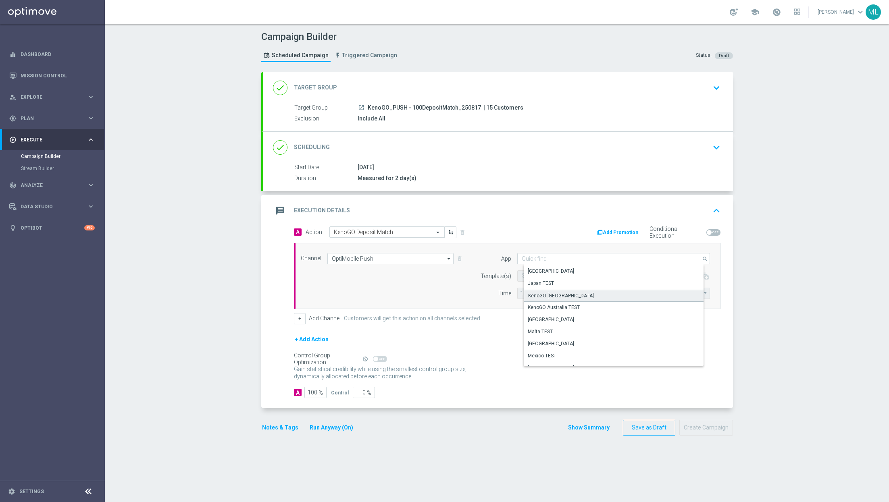
click at [537, 293] on div "KenoGO [GEOGRAPHIC_DATA]" at bounding box center [617, 296] width 186 height 12
type input "KenoGO [GEOGRAPHIC_DATA]"
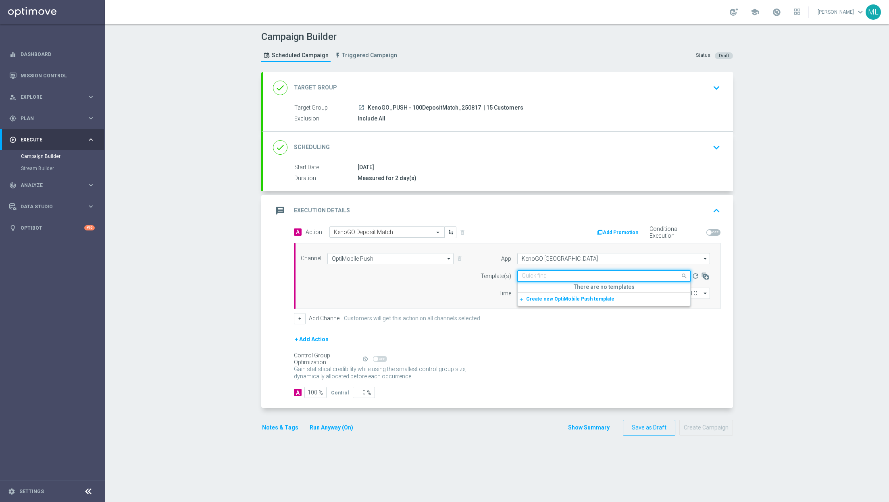
click at [537, 277] on input "text" at bounding box center [596, 276] width 148 height 7
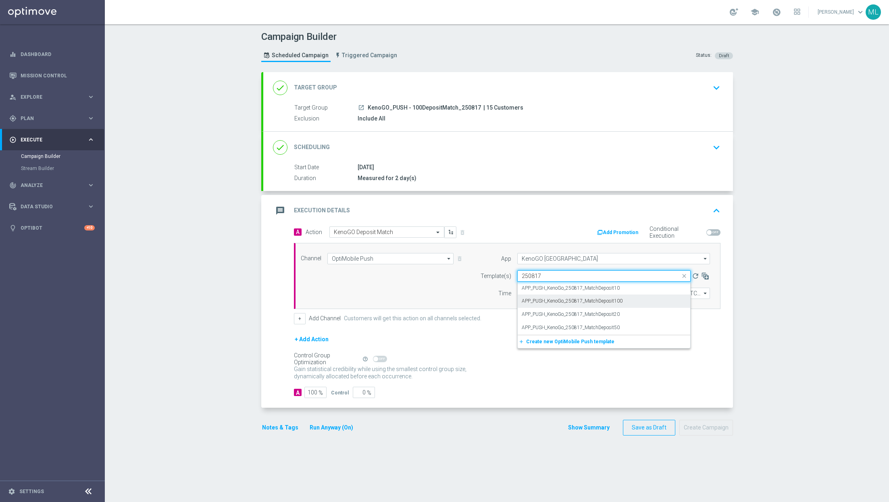
click at [537, 296] on div "APP_PUSH_KenoGo_250817_MatchDeposit100" at bounding box center [604, 301] width 165 height 13
type input "250817"
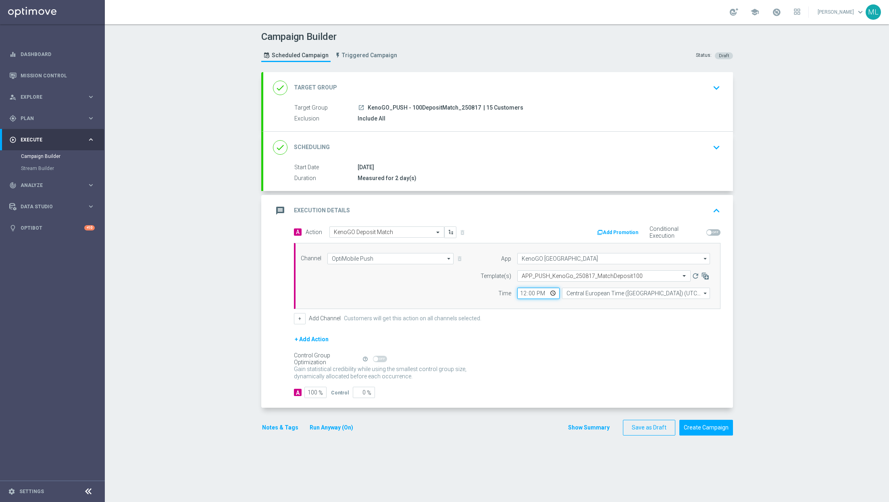
click at [523, 291] on input "12:00" at bounding box center [538, 293] width 42 height 11
type input "13:00"
click at [537, 295] on input "Central European Time ([GEOGRAPHIC_DATA]) (UTC +02:00)" at bounding box center [636, 293] width 148 height 11
click at [537, 303] on div "Eastern Australia Time ([GEOGRAPHIC_DATA]) (UTC +10:00)" at bounding box center [639, 305] width 132 height 7
type input "Eastern Australia Time ([GEOGRAPHIC_DATA]) (UTC +10:00)"
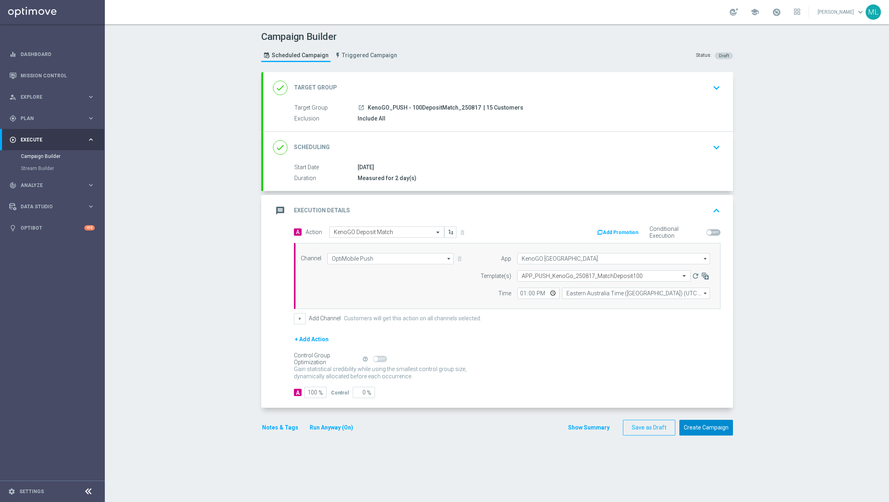
click at [537, 423] on button "Create Campaign" at bounding box center [707, 428] width 54 height 16
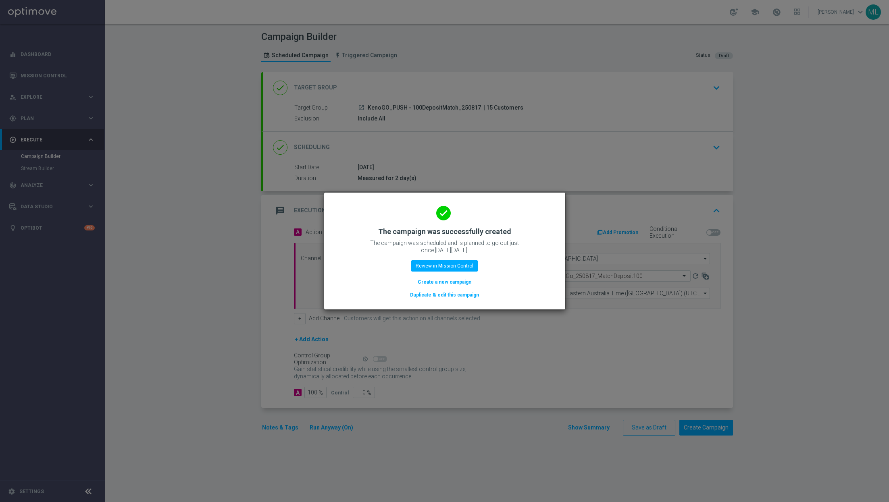
click at [461, 292] on button "Duplicate & edit this campaign" at bounding box center [444, 295] width 71 height 9
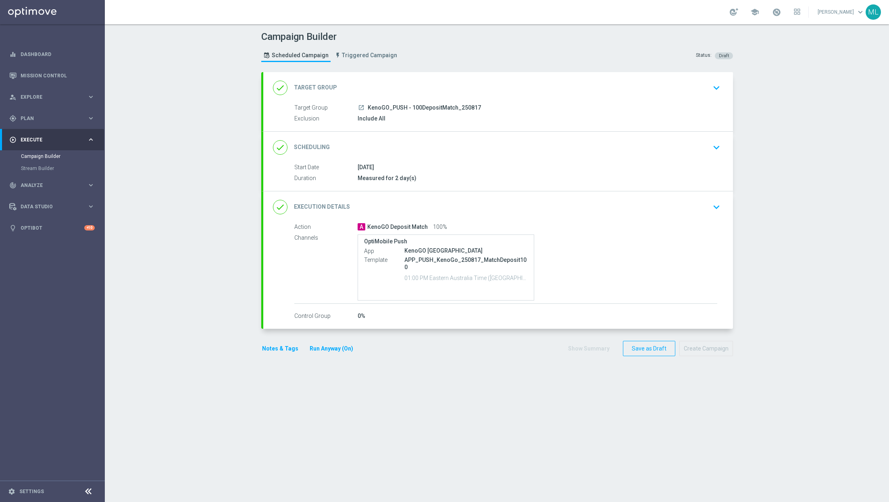
click at [537, 88] on icon "keyboard_arrow_down" at bounding box center [717, 88] width 12 height 12
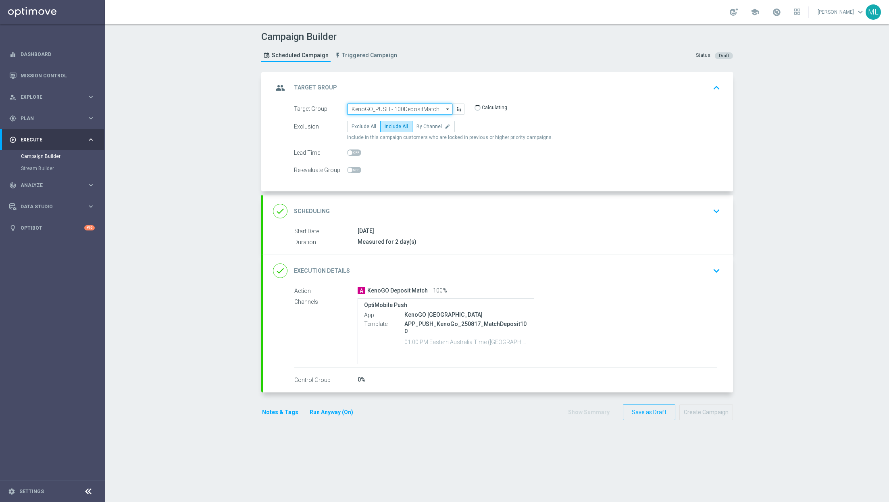
click at [416, 108] on input "KenoGO_PUSH - 100DepositMatch_250817" at bounding box center [399, 109] width 105 height 11
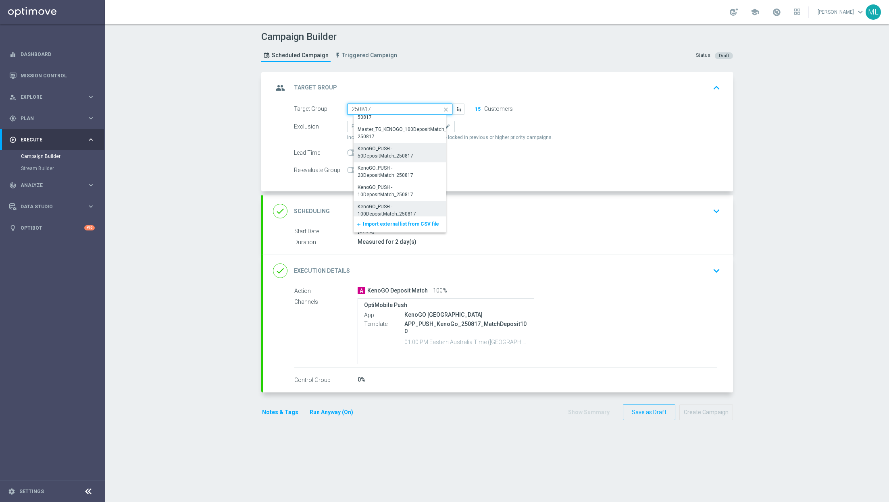
scroll to position [63, 0]
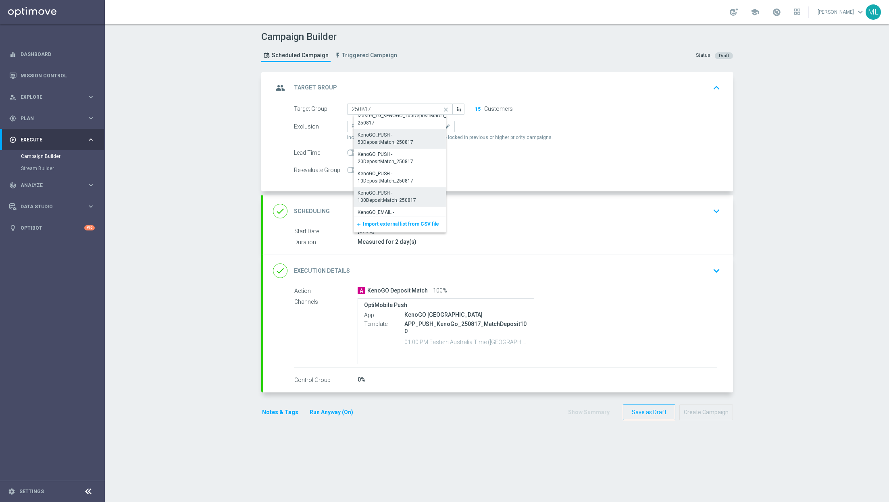
click at [396, 135] on div "KenoGO_PUSH - 50DepositMatch_250817" at bounding box center [403, 138] width 91 height 15
type input "KenoGO_PUSH - 50DepositMatch_250817"
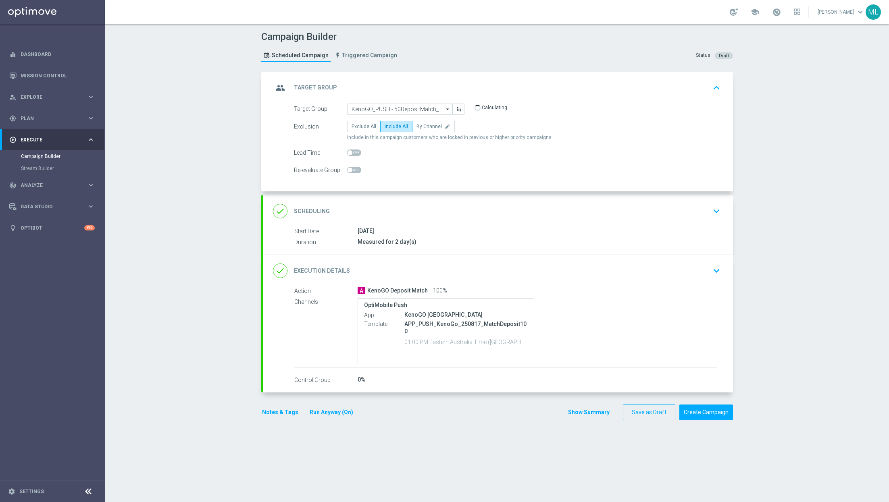
click at [537, 267] on icon "keyboard_arrow_down" at bounding box center [717, 271] width 12 height 12
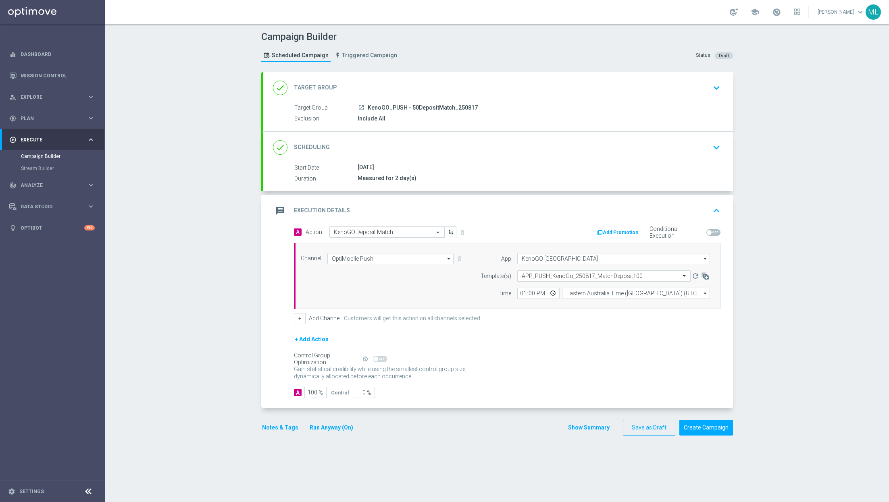
click at [537, 274] on input "text" at bounding box center [596, 276] width 148 height 7
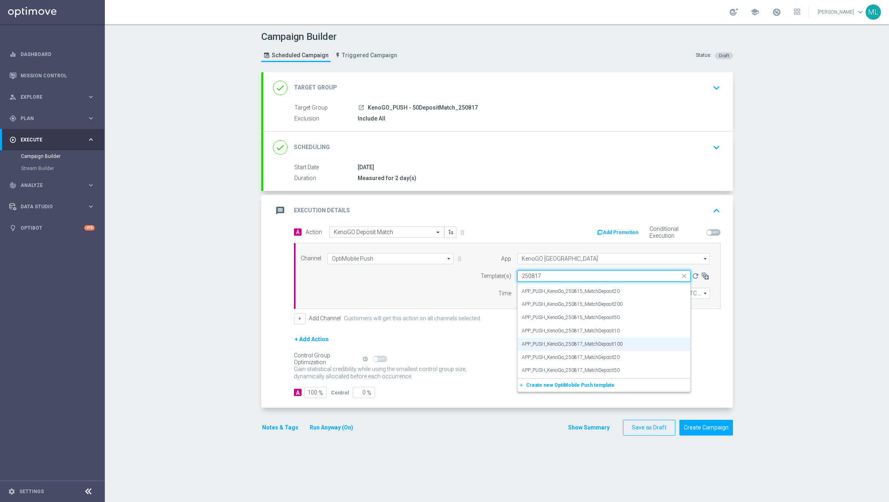
scroll to position [0, 0]
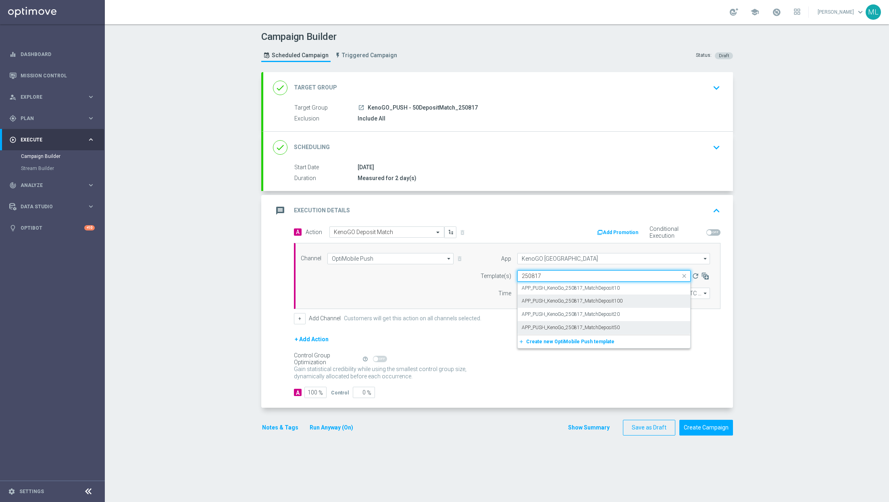
click at [537, 326] on label "APP_PUSH_KenoGo_250817_MatchDeposit50" at bounding box center [571, 328] width 98 height 7
type input "250817"
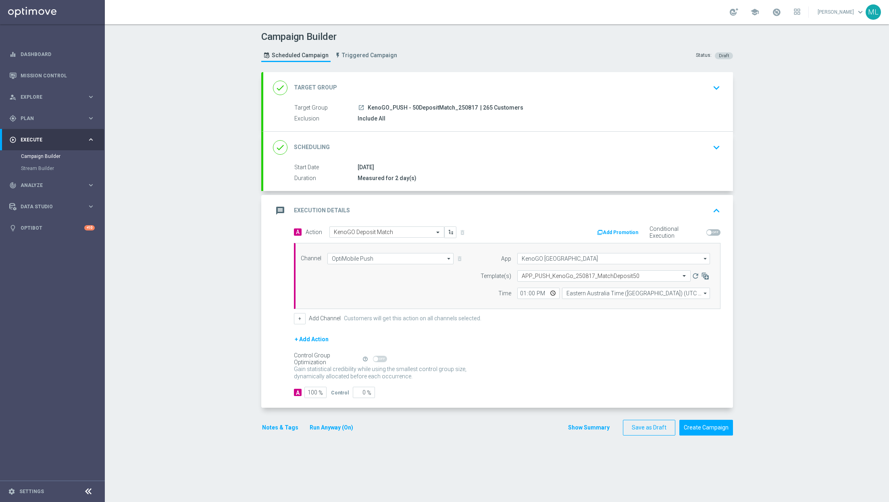
click at [537, 104] on div "launch KenoGO_PUSH - 50DepositMatch_250817 | 265 Customers" at bounding box center [538, 108] width 360 height 8
click at [537, 423] on button "Create Campaign" at bounding box center [707, 428] width 54 height 16
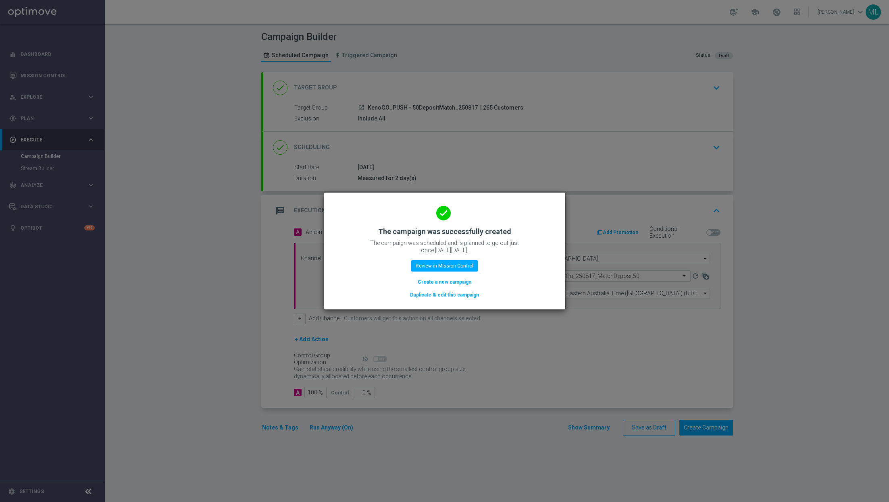
click at [467, 293] on button "Duplicate & edit this campaign" at bounding box center [444, 295] width 71 height 9
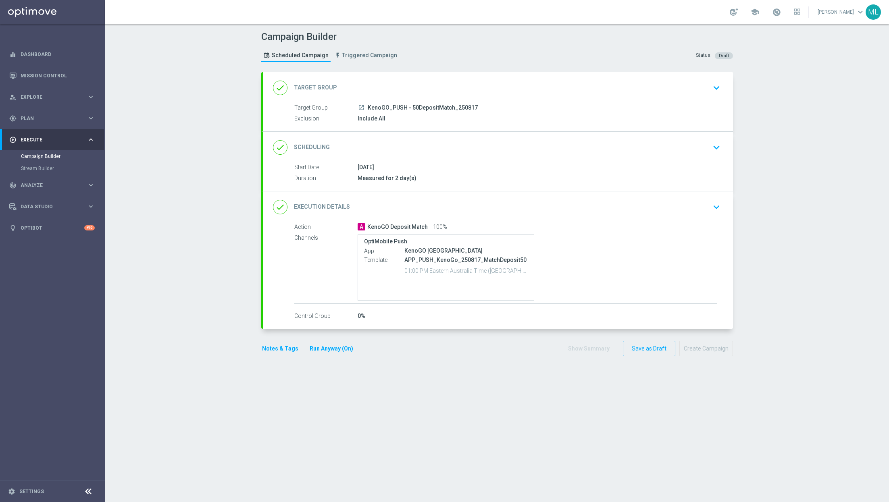
click at [537, 89] on icon "keyboard_arrow_down" at bounding box center [717, 88] width 12 height 12
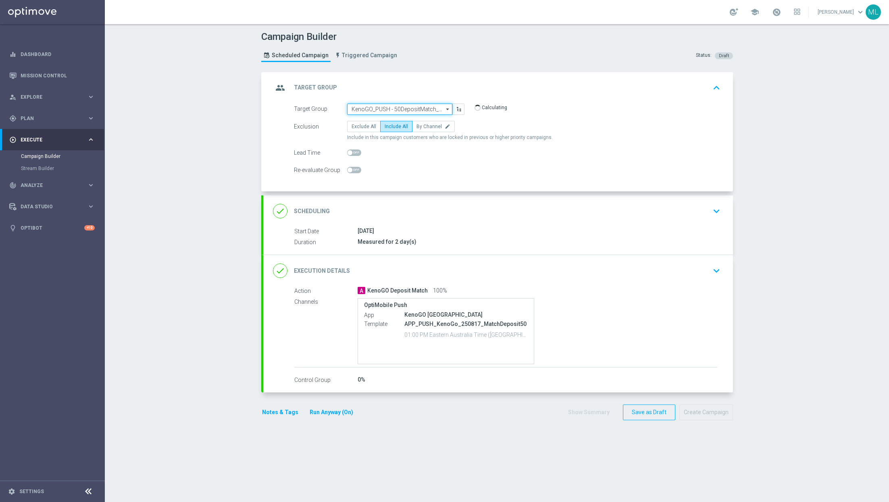
click at [389, 107] on input "KenoGO_PUSH - 50DepositMatch_250817" at bounding box center [399, 109] width 105 height 11
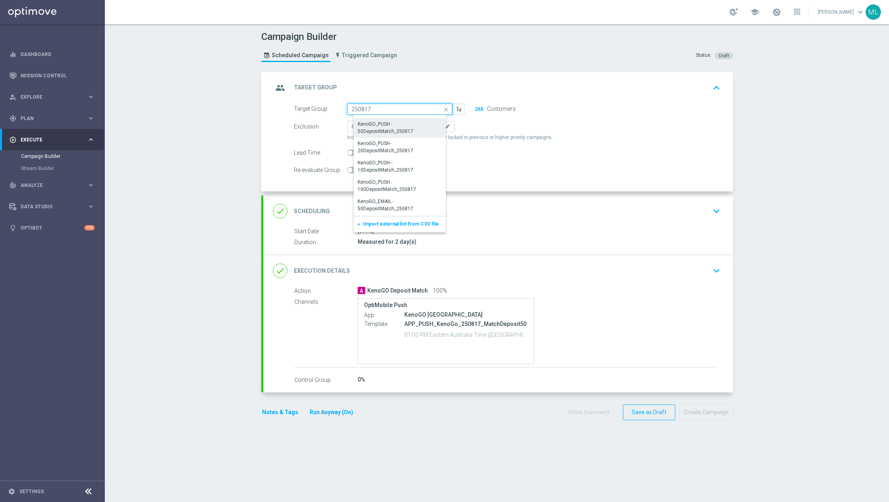
scroll to position [82, 0]
click at [392, 131] on div "KenoGO_PUSH - 20DepositMatch_250817" at bounding box center [403, 139] width 99 height 19
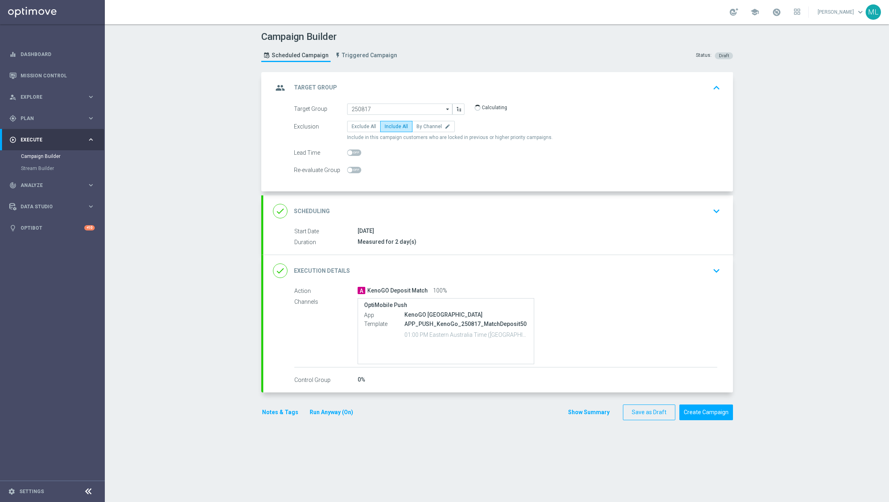
type input "KenoGO_PUSH - 20DepositMatch_250817"
click at [537, 269] on icon "keyboard_arrow_down" at bounding box center [717, 271] width 12 height 12
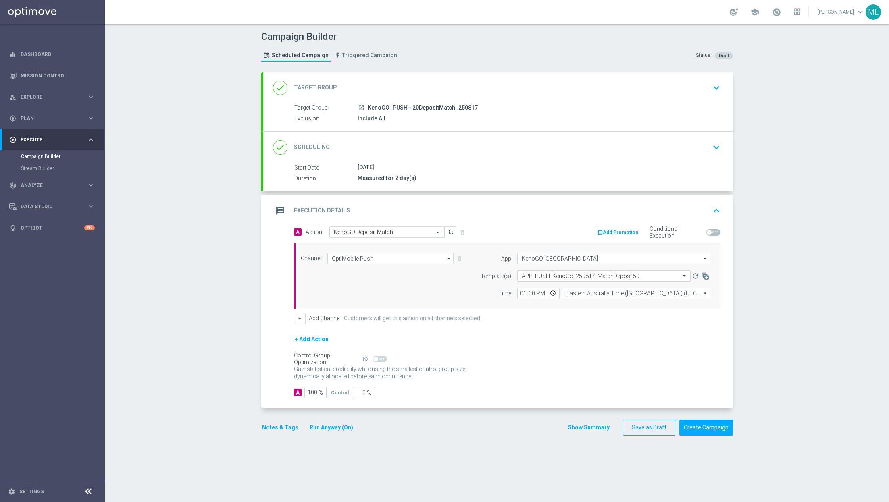
click at [537, 275] on input "text" at bounding box center [596, 276] width 148 height 7
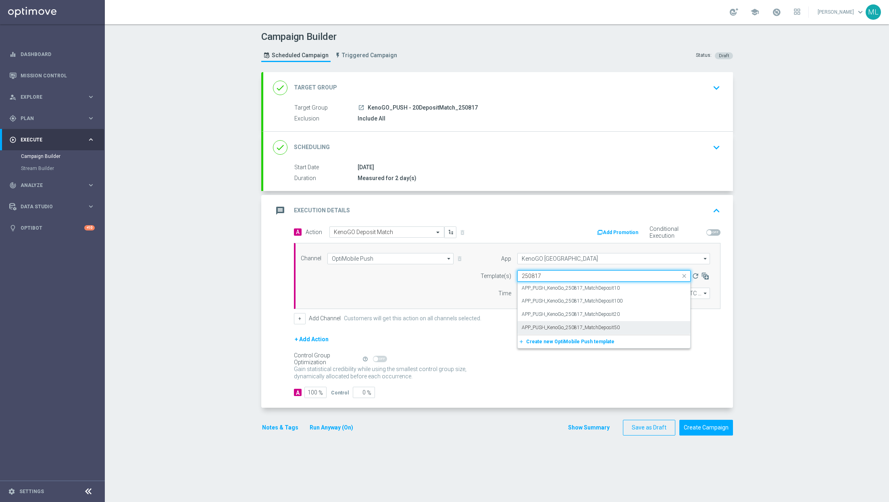
scroll to position [0, 0]
click at [537, 312] on label "APP_PUSH_KenoGo_250817_MatchDeposit20" at bounding box center [571, 314] width 98 height 7
type input "250817"
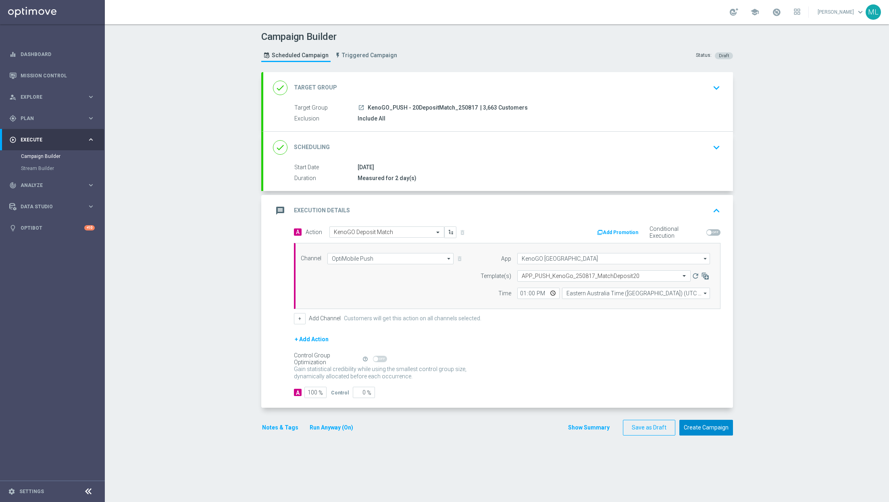
click at [537, 423] on button "Create Campaign" at bounding box center [707, 428] width 54 height 16
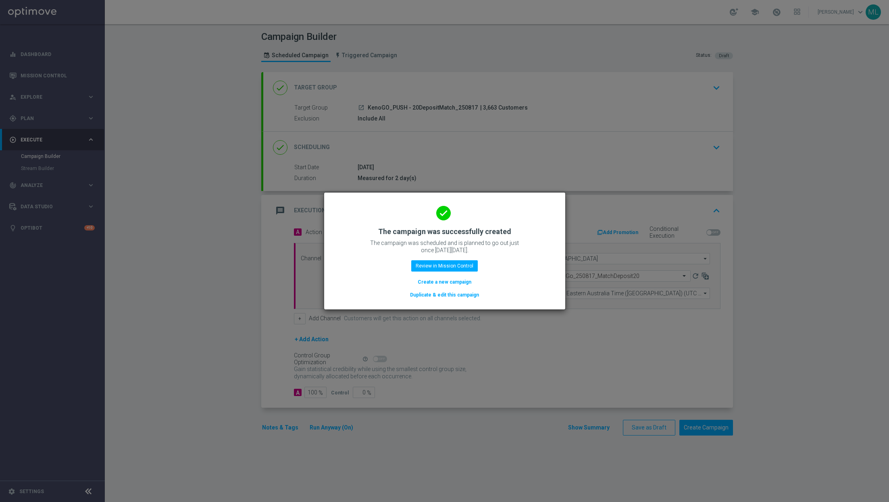
click at [463, 296] on button "Duplicate & edit this campaign" at bounding box center [444, 295] width 71 height 9
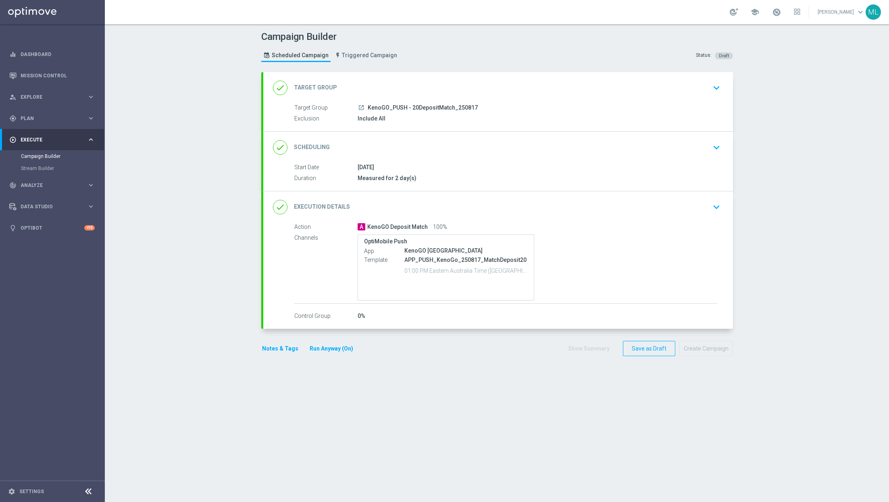
click at [537, 89] on icon "keyboard_arrow_down" at bounding box center [717, 88] width 12 height 12
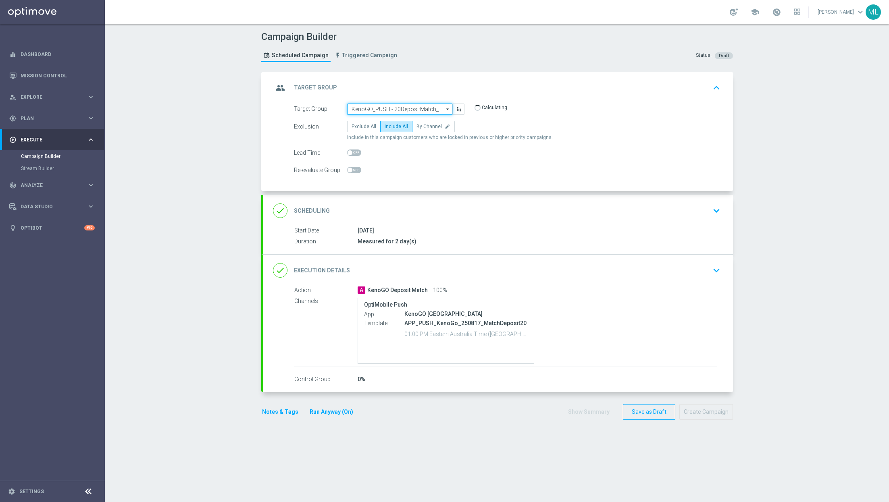
click at [395, 105] on input "KenoGO_PUSH - 20DepositMatch_250817" at bounding box center [399, 109] width 105 height 11
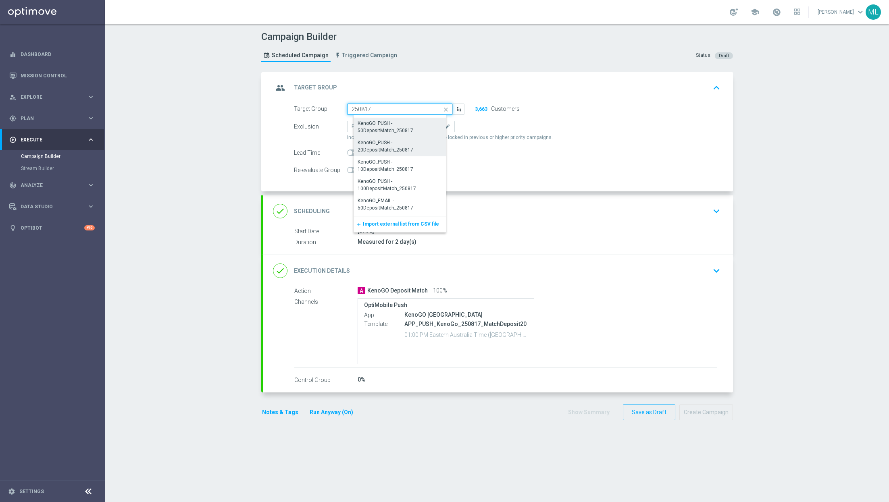
scroll to position [79, 0]
click at [391, 159] on div "KenoGO_PUSH - 10DepositMatch_250817" at bounding box center [403, 162] width 90 height 15
type input "KenoGO_PUSH - 10DepositMatch_250817"
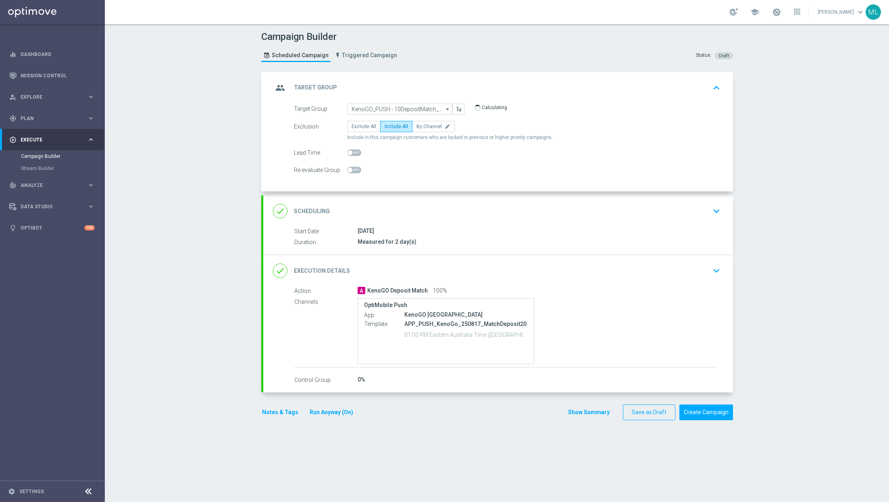
click at [537, 272] on icon "keyboard_arrow_down" at bounding box center [717, 271] width 12 height 12
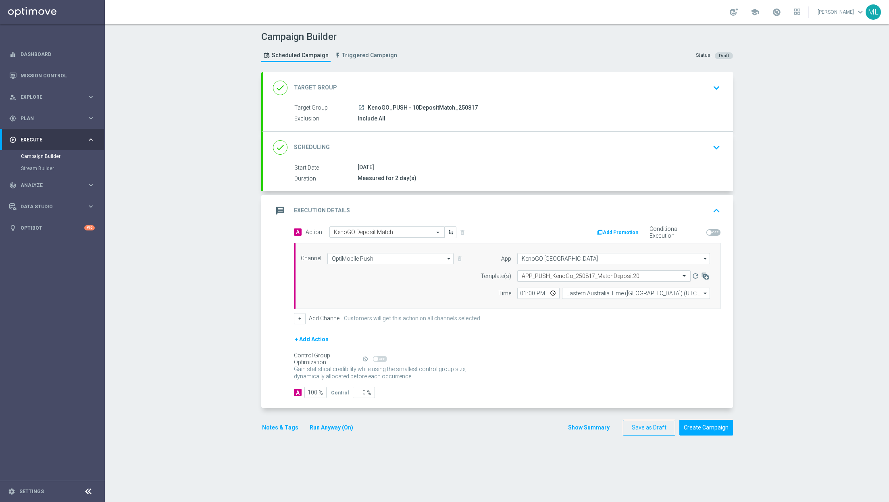
click at [537, 273] on input "text" at bounding box center [596, 276] width 148 height 7
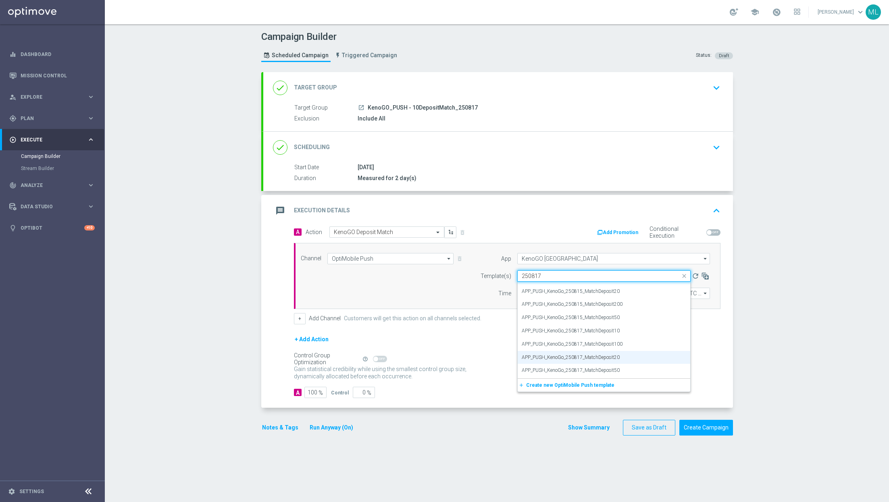
scroll to position [0, 0]
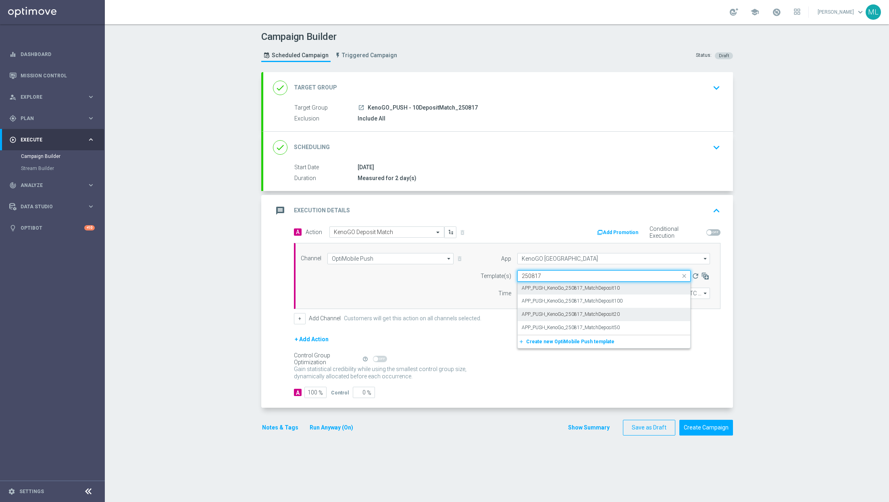
click at [537, 284] on div "APP_PUSH_KenoGo_250817_MatchDeposit10" at bounding box center [604, 288] width 165 height 13
type input "250817"
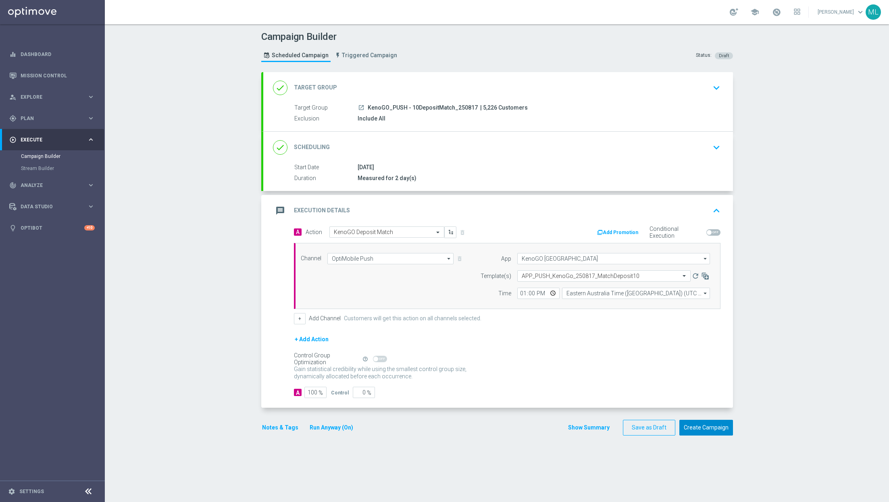
click at [537, 423] on button "Create Campaign" at bounding box center [707, 428] width 54 height 16
